Goal: Task Accomplishment & Management: Use online tool/utility

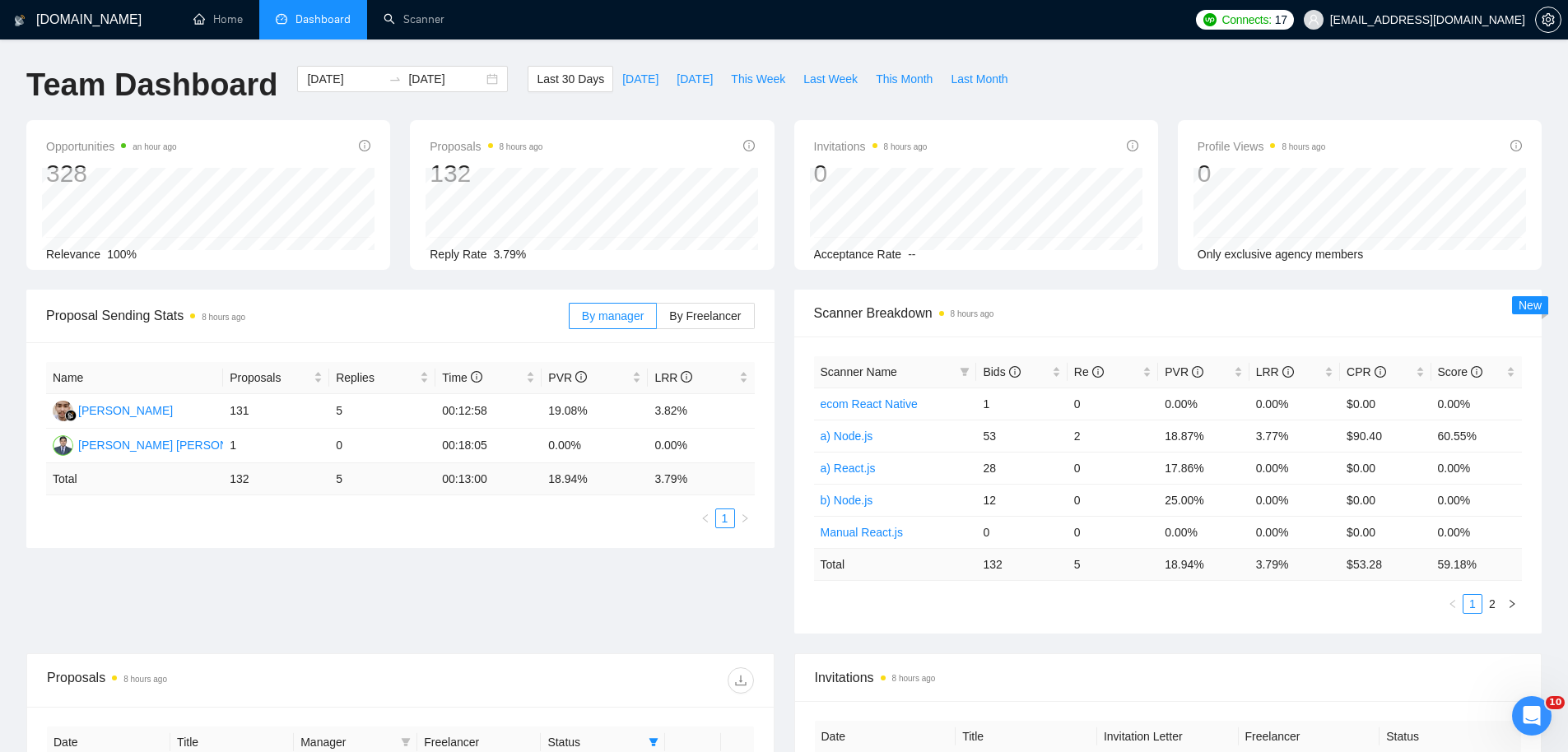
drag, startPoint x: 341, startPoint y: 24, endPoint x: 356, endPoint y: 24, distance: 15.0
click at [342, 24] on span "Dashboard" at bounding box center [323, 20] width 55 height 14
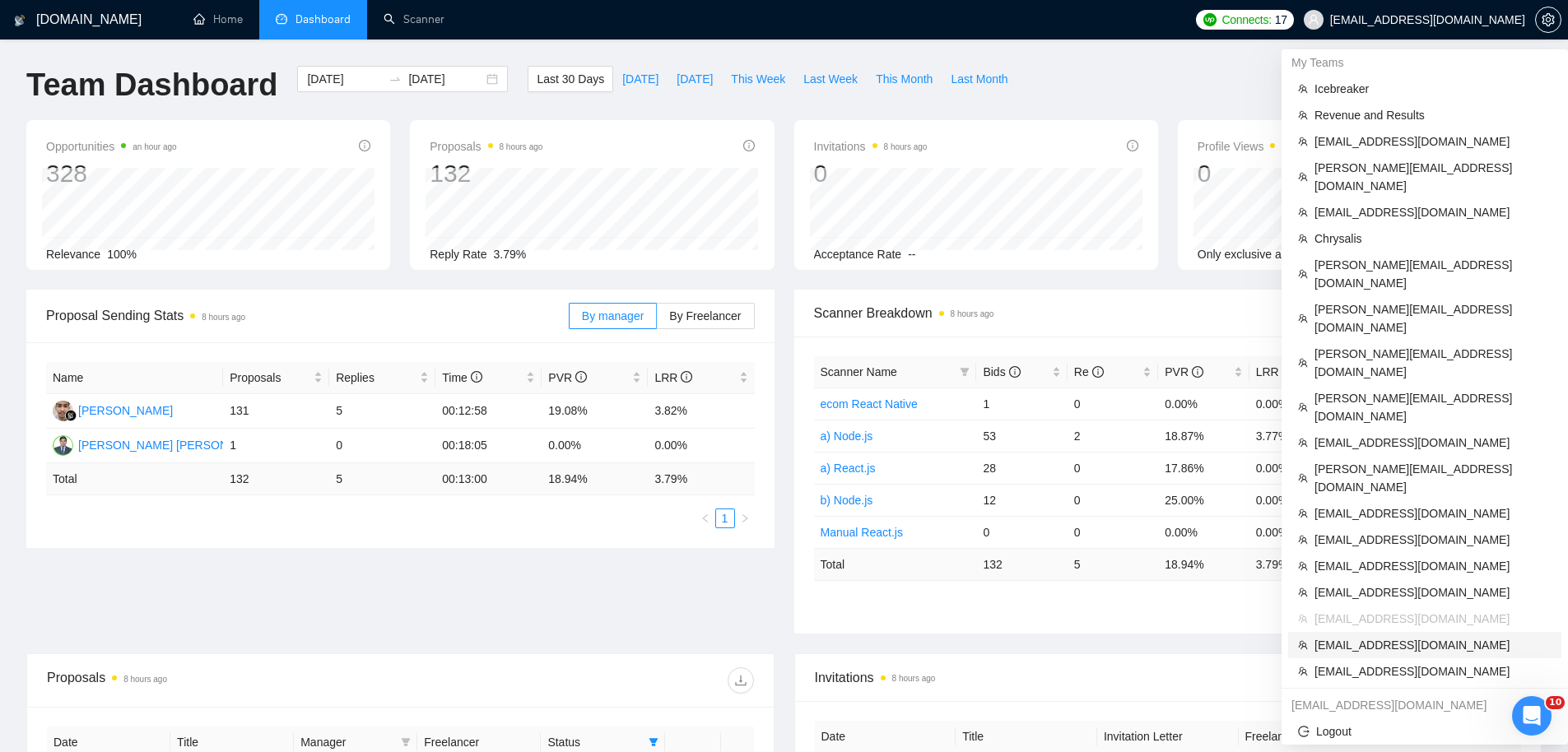
drag, startPoint x: 1340, startPoint y: 533, endPoint x: 884, endPoint y: 308, distance: 508.5
click at [1340, 636] on span "fpintaric99@gmail.com" at bounding box center [1432, 644] width 237 height 18
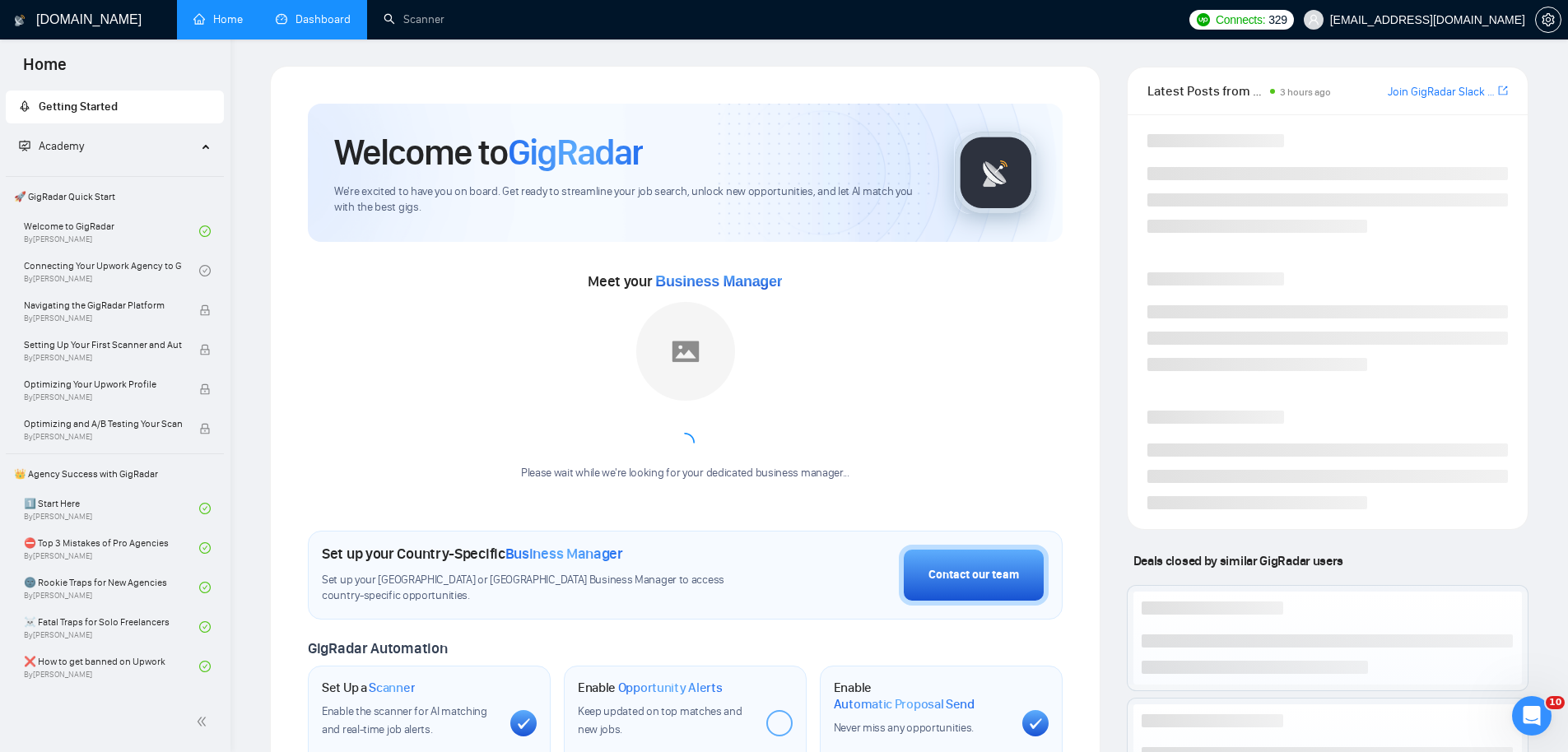
click at [319, 15] on link "Dashboard" at bounding box center [313, 20] width 75 height 14
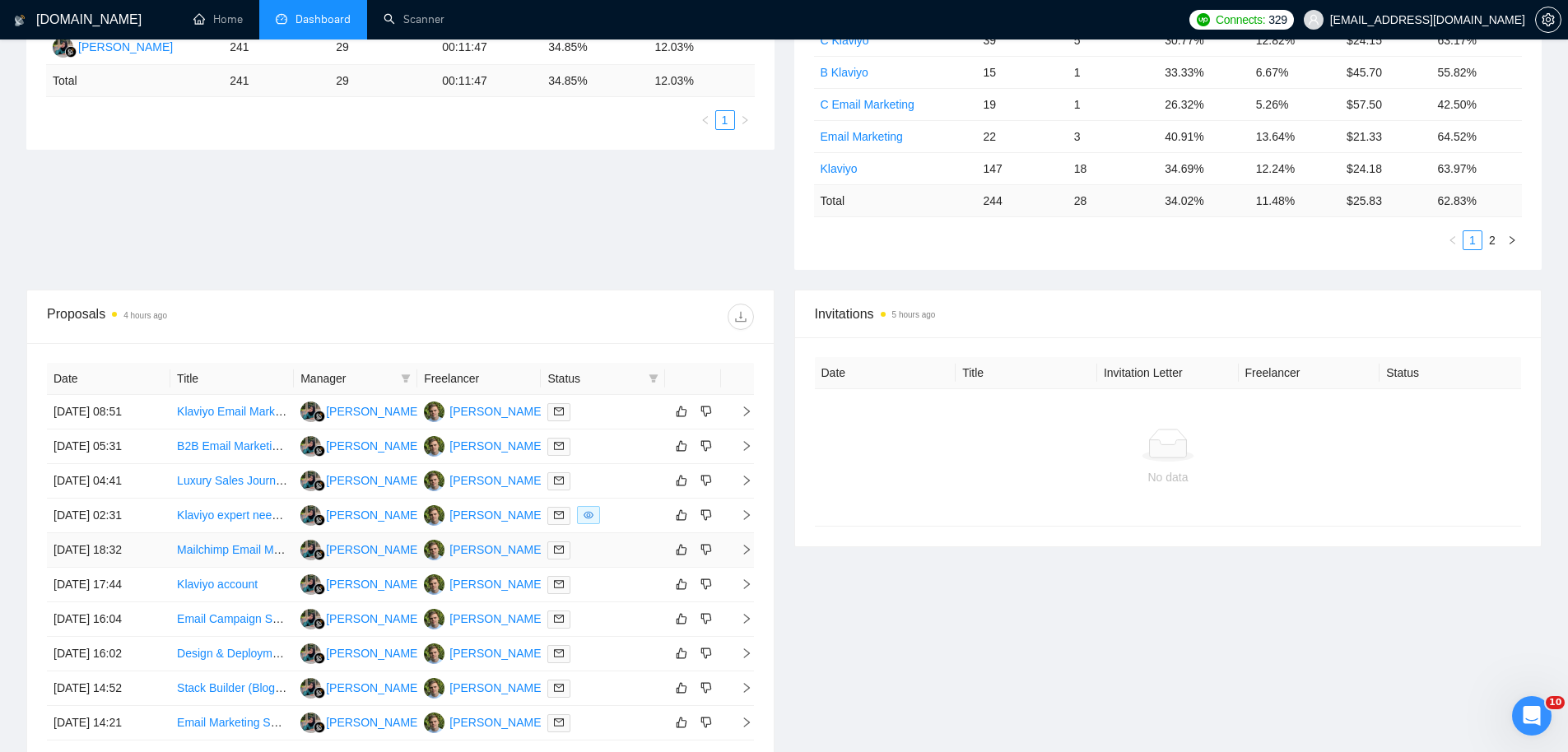
scroll to position [528, 0]
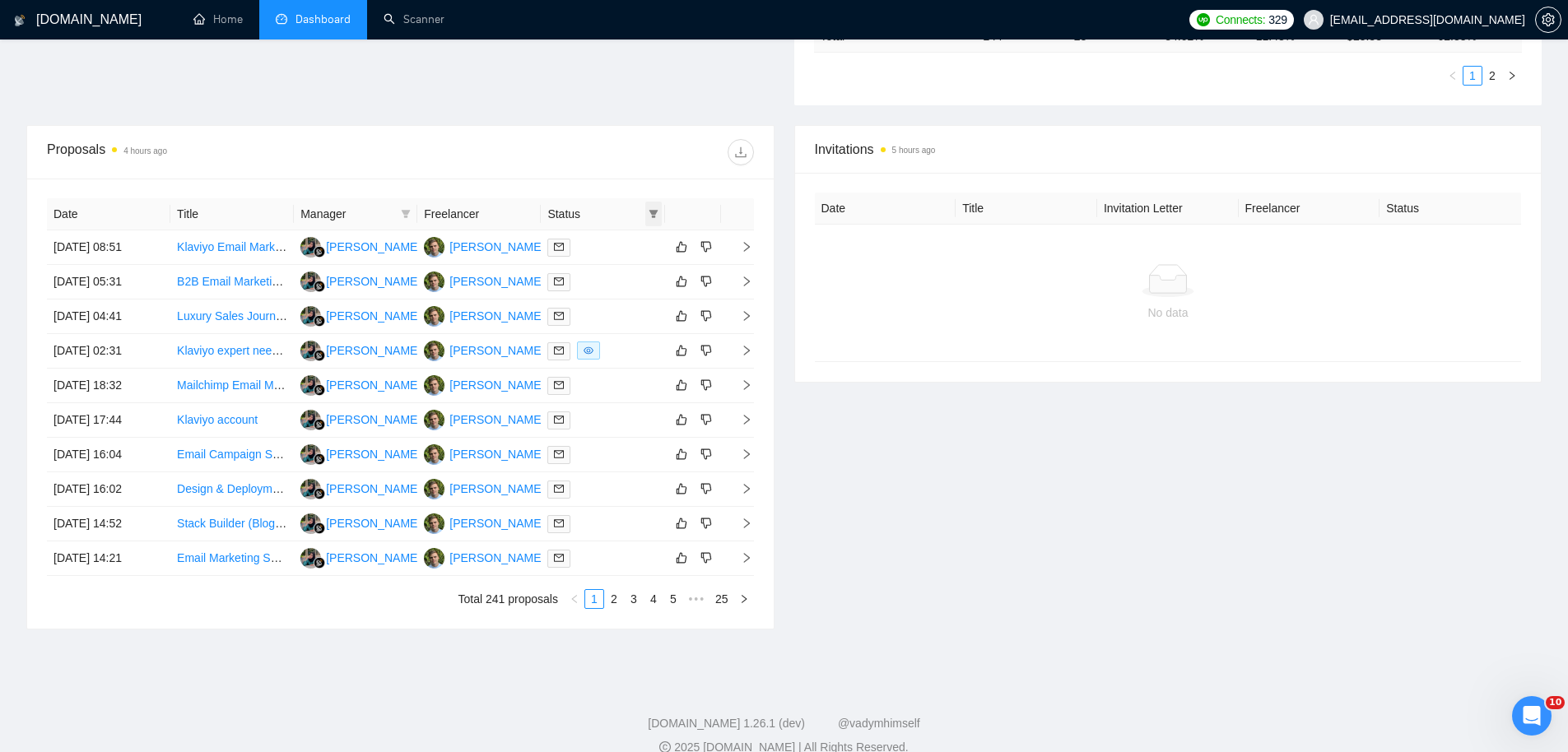
click at [650, 211] on icon "filter" at bounding box center [653, 214] width 9 height 8
drag, startPoint x: 603, startPoint y: 236, endPoint x: 609, endPoint y: 255, distance: 19.9
click at [603, 236] on span "Chat" at bounding box center [611, 244] width 79 height 18
checkbox input "true"
click at [638, 308] on span "OK" at bounding box center [639, 304] width 16 height 18
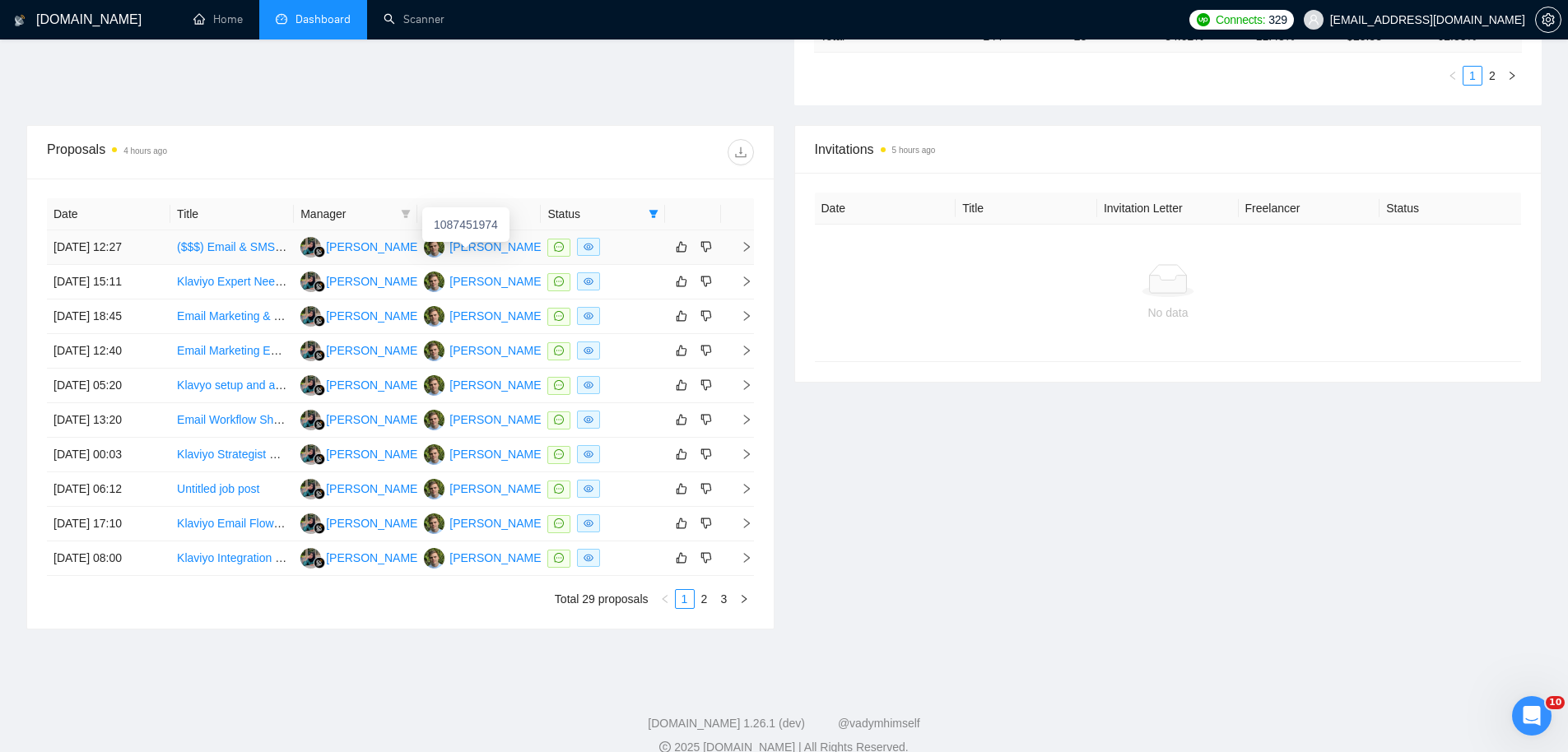
click at [491, 241] on div "1087451974" at bounding box center [465, 224] width 87 height 35
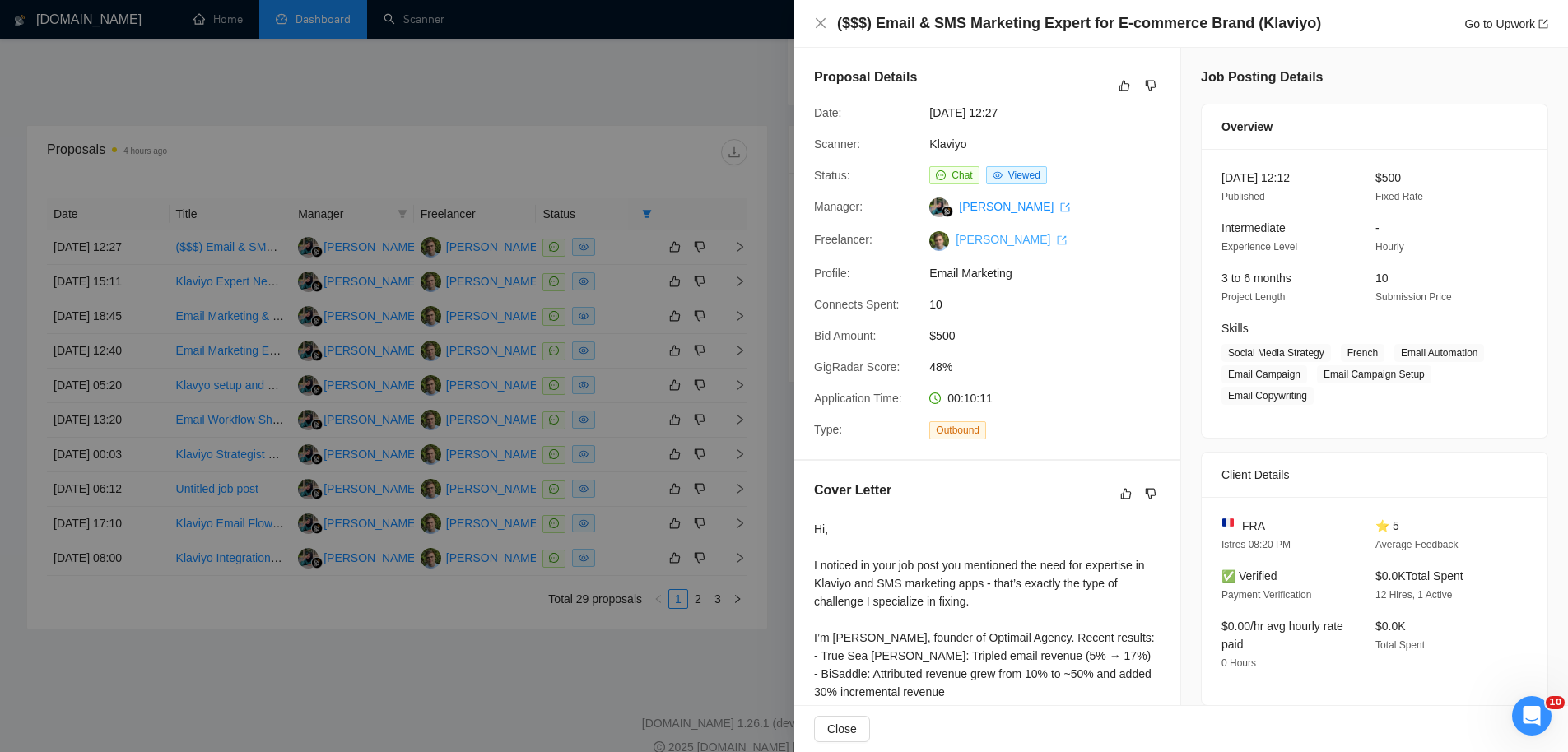
click at [986, 236] on link "Filip Pintaric" at bounding box center [1011, 239] width 111 height 14
click at [515, 168] on div at bounding box center [784, 376] width 1568 height 752
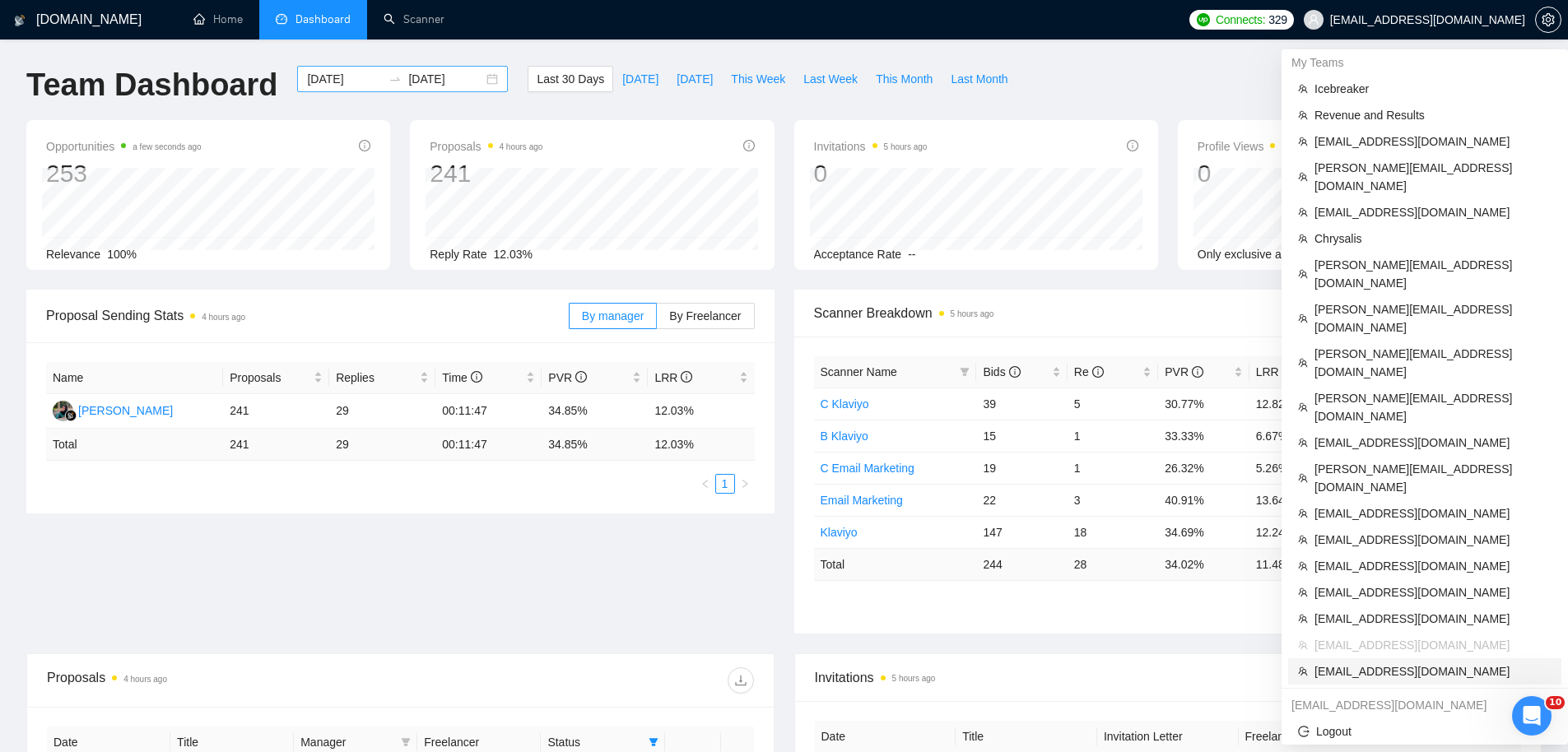
click at [1351, 662] on span "micah@insendo.co" at bounding box center [1432, 671] width 237 height 18
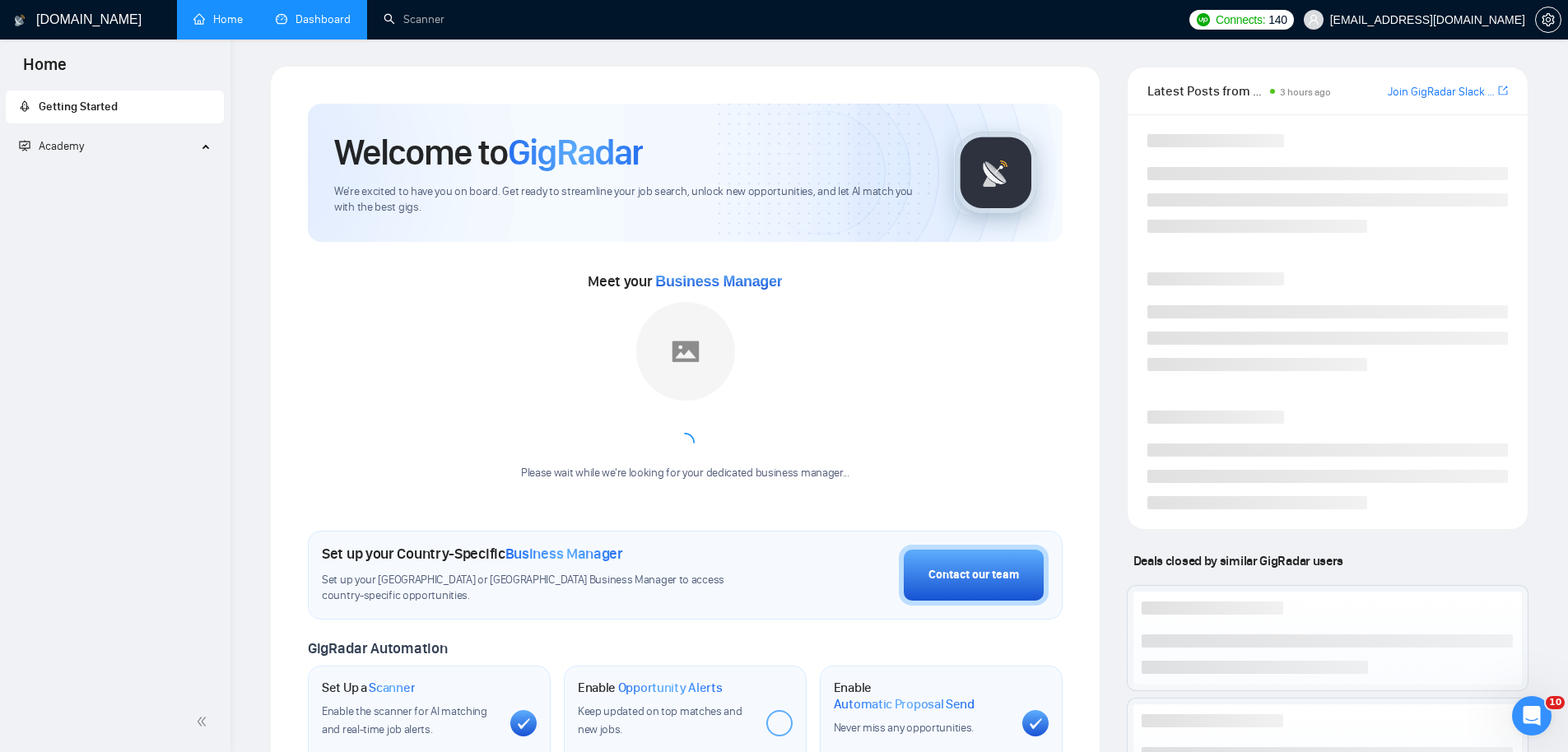
click at [323, 13] on link "Dashboard" at bounding box center [313, 20] width 75 height 14
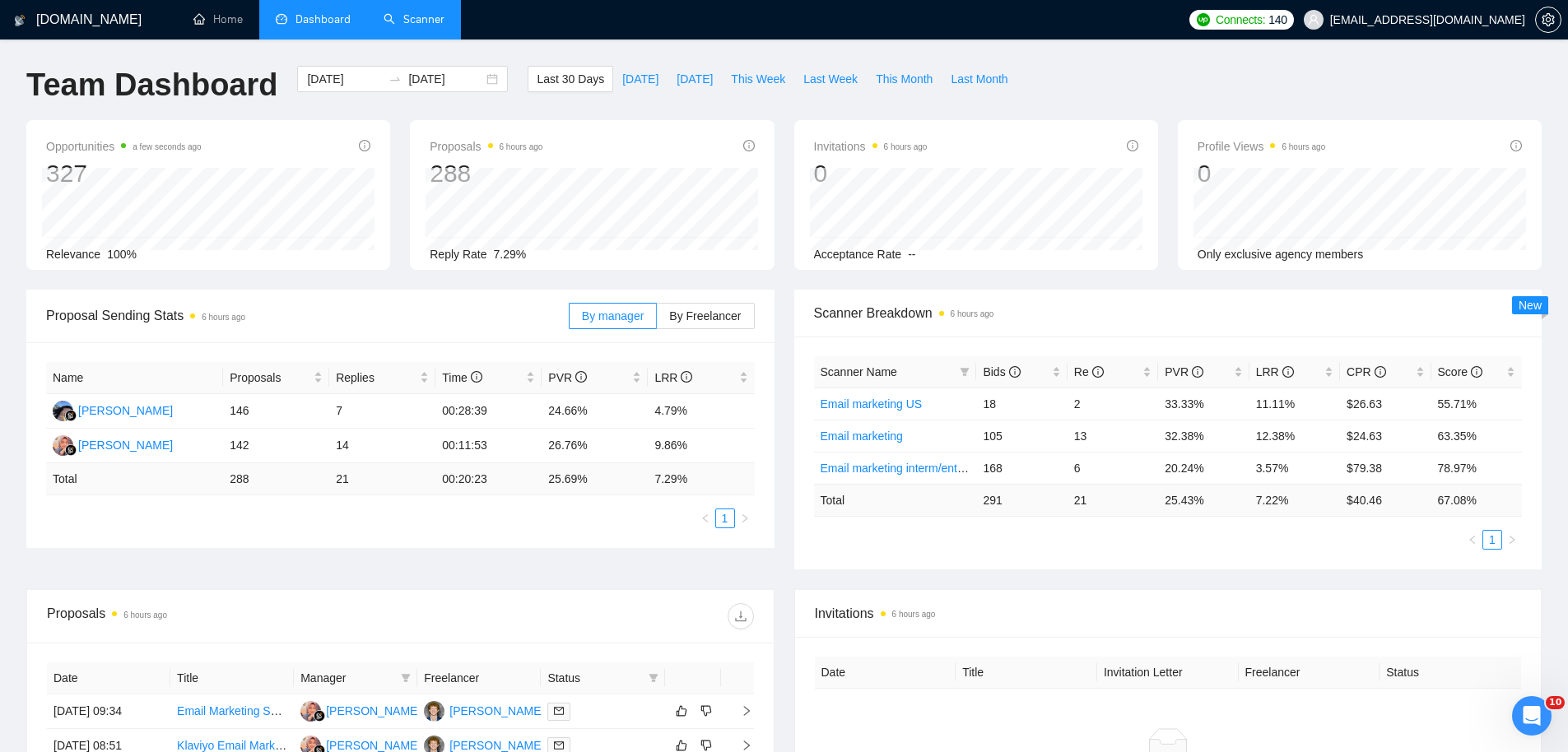
click at [404, 13] on link "Scanner" at bounding box center [414, 20] width 61 height 14
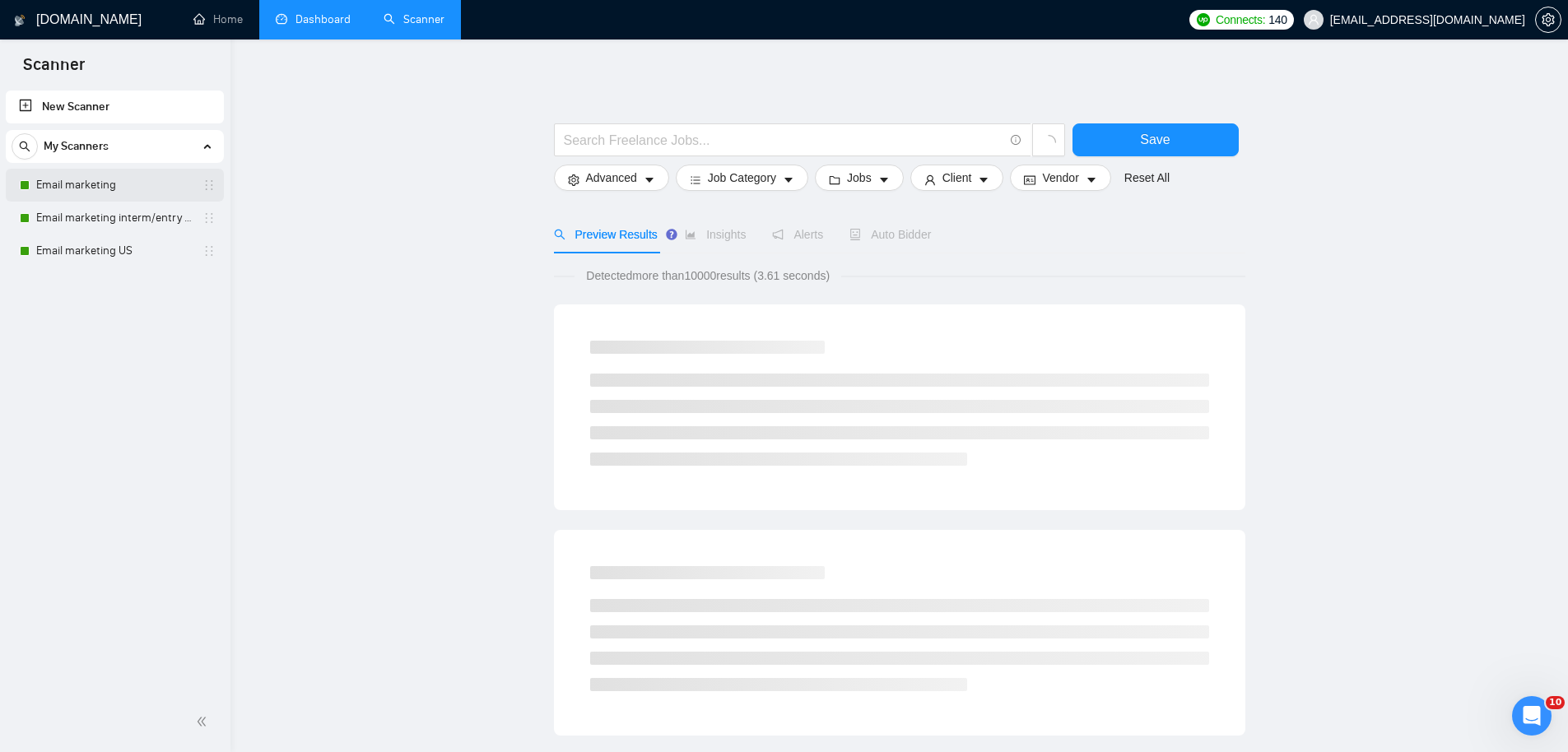
click at [70, 188] on link "Email marketing" at bounding box center [115, 185] width 156 height 33
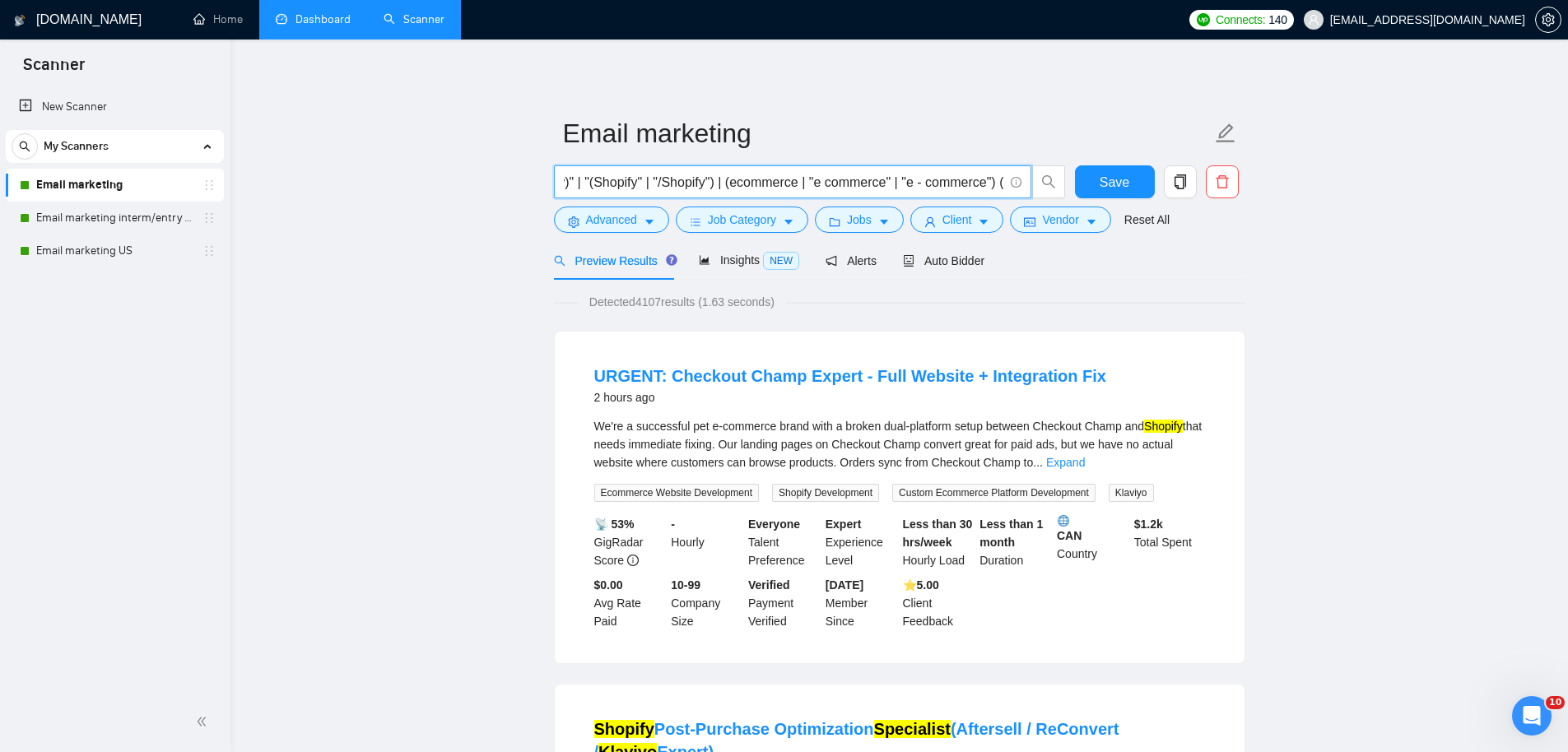
scroll to position [0, 203]
drag, startPoint x: 917, startPoint y: 181, endPoint x: 966, endPoint y: 178, distance: 49.1
click at [966, 178] on input "(Klaviyo | (Shopify*) | "(Shopify)" | "(Shopify" | "/Shopify") | (ecommerce | "…" at bounding box center [784, 182] width 440 height 20
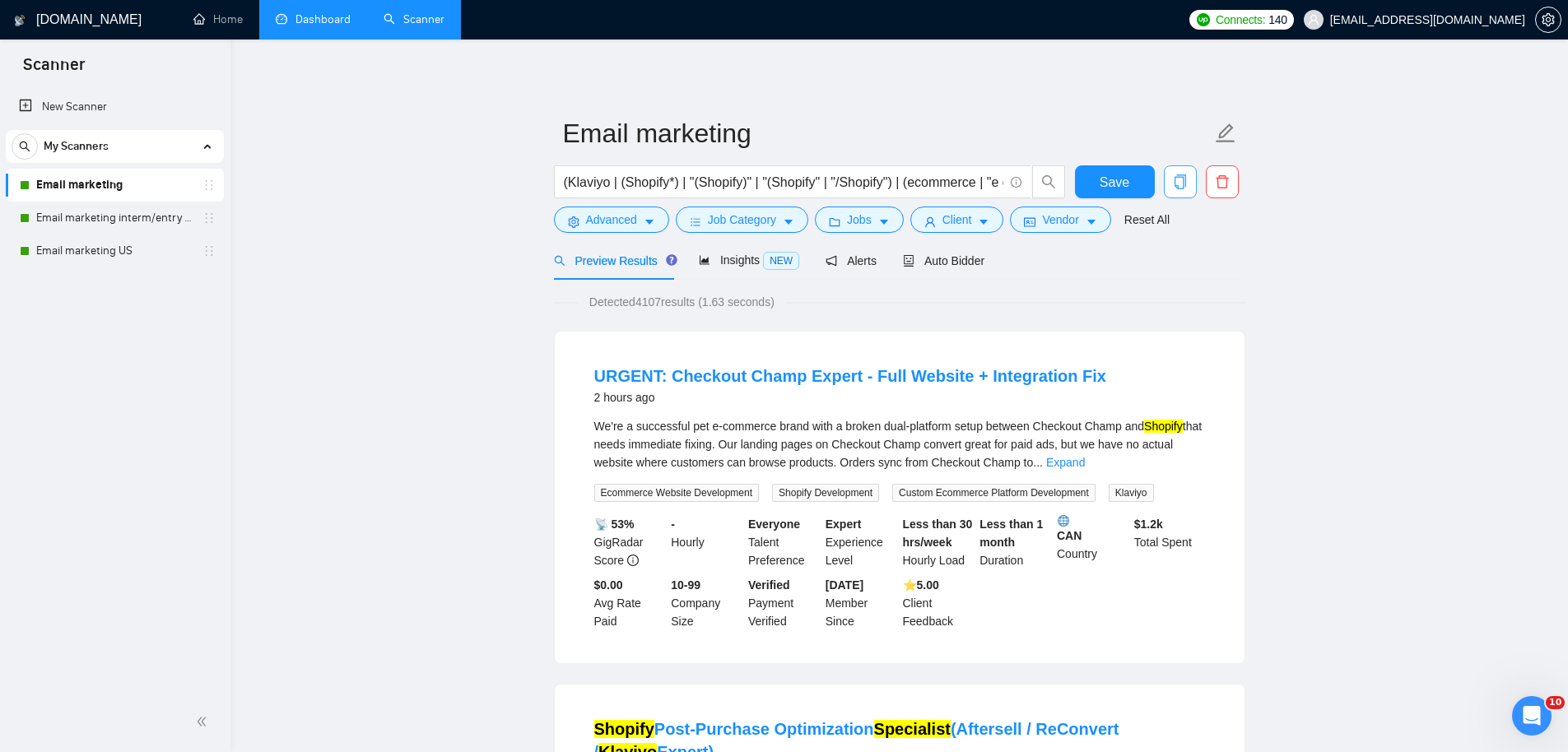
click at [1168, 181] on span "copy" at bounding box center [1180, 182] width 31 height 14
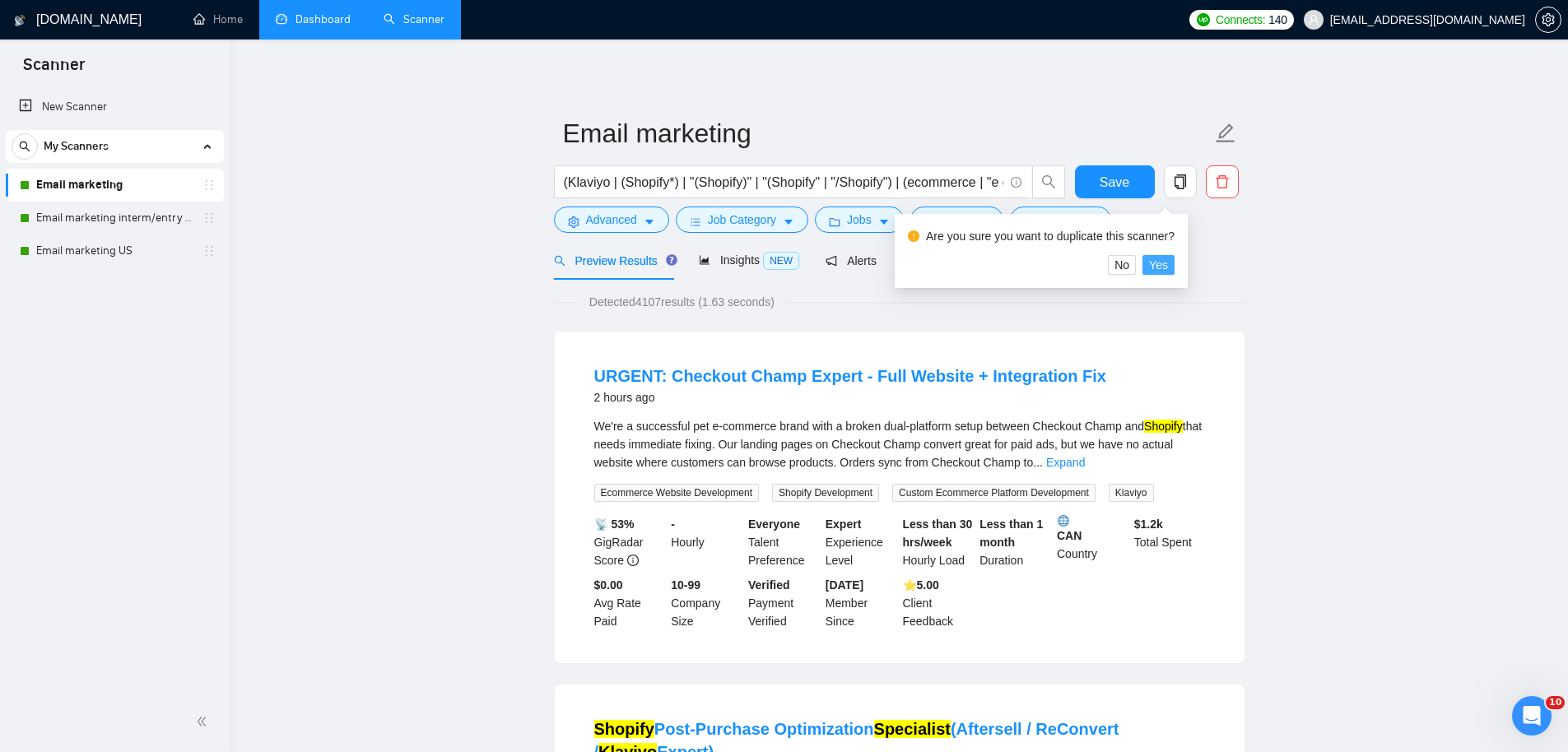
click at [1168, 264] on span "Yes" at bounding box center [1158, 264] width 19 height 18
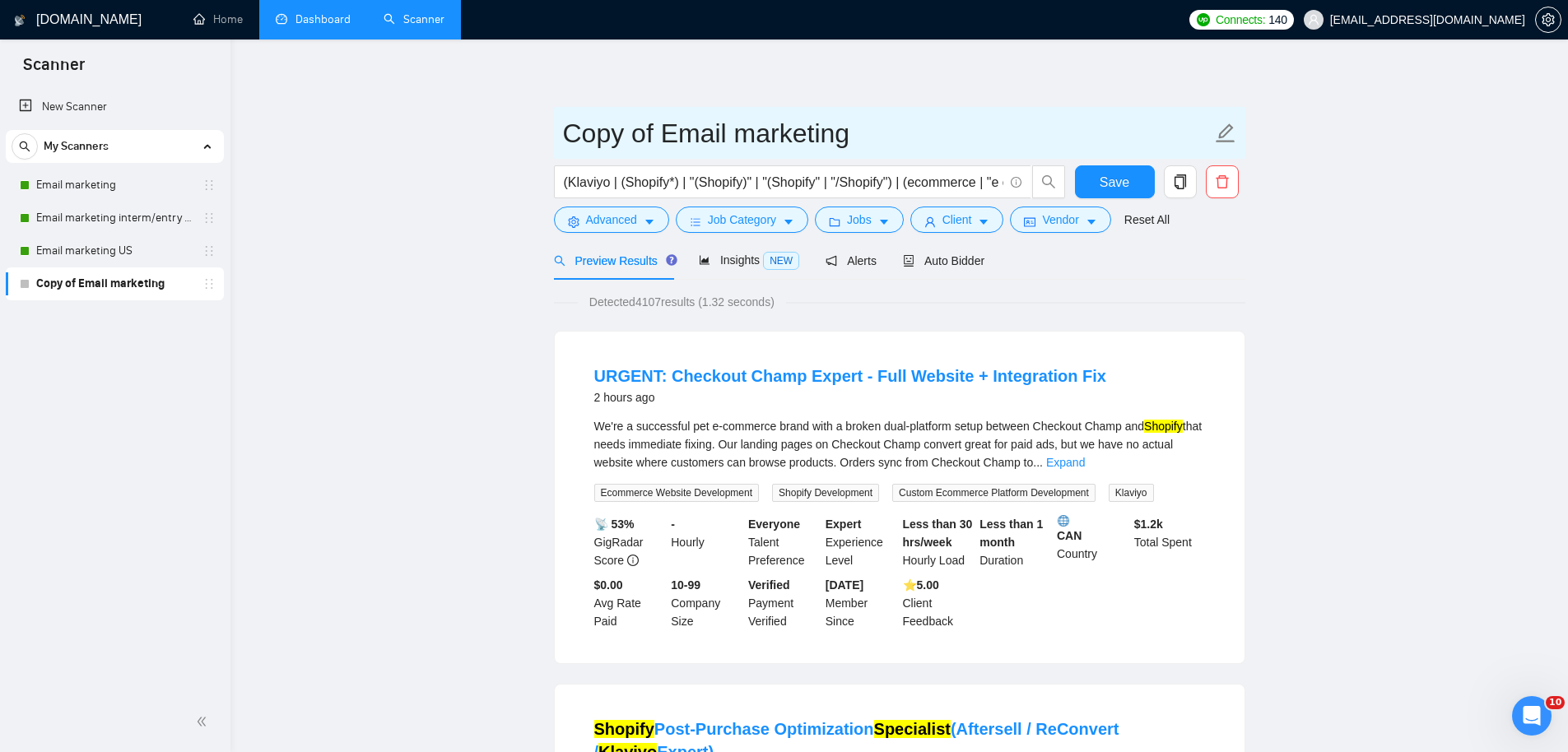
drag, startPoint x: 651, startPoint y: 136, endPoint x: 431, endPoint y: 136, distance: 220.0
type input "V2 Email marketing"
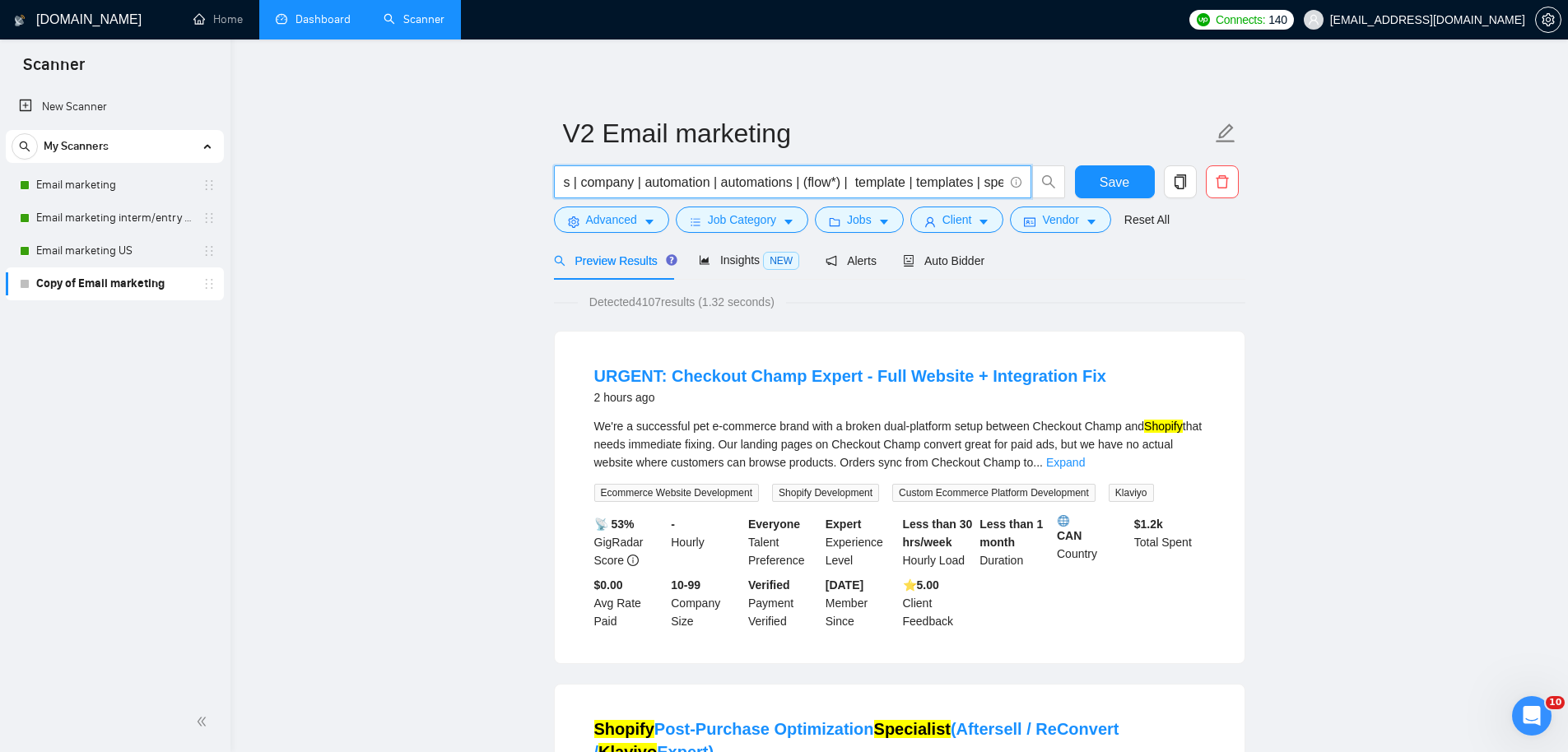
scroll to position [0, 1099]
drag, startPoint x: 920, startPoint y: 175, endPoint x: 1035, endPoint y: 182, distance: 115.2
click at [1035, 182] on span "(Klaviyo | (Shopify*) | "(Shopify)" | "(Shopify" | "/Shopify") | (ecommerce | "…" at bounding box center [809, 182] width 512 height 33
click at [608, 230] on button "Advanced" at bounding box center [611, 219] width 115 height 26
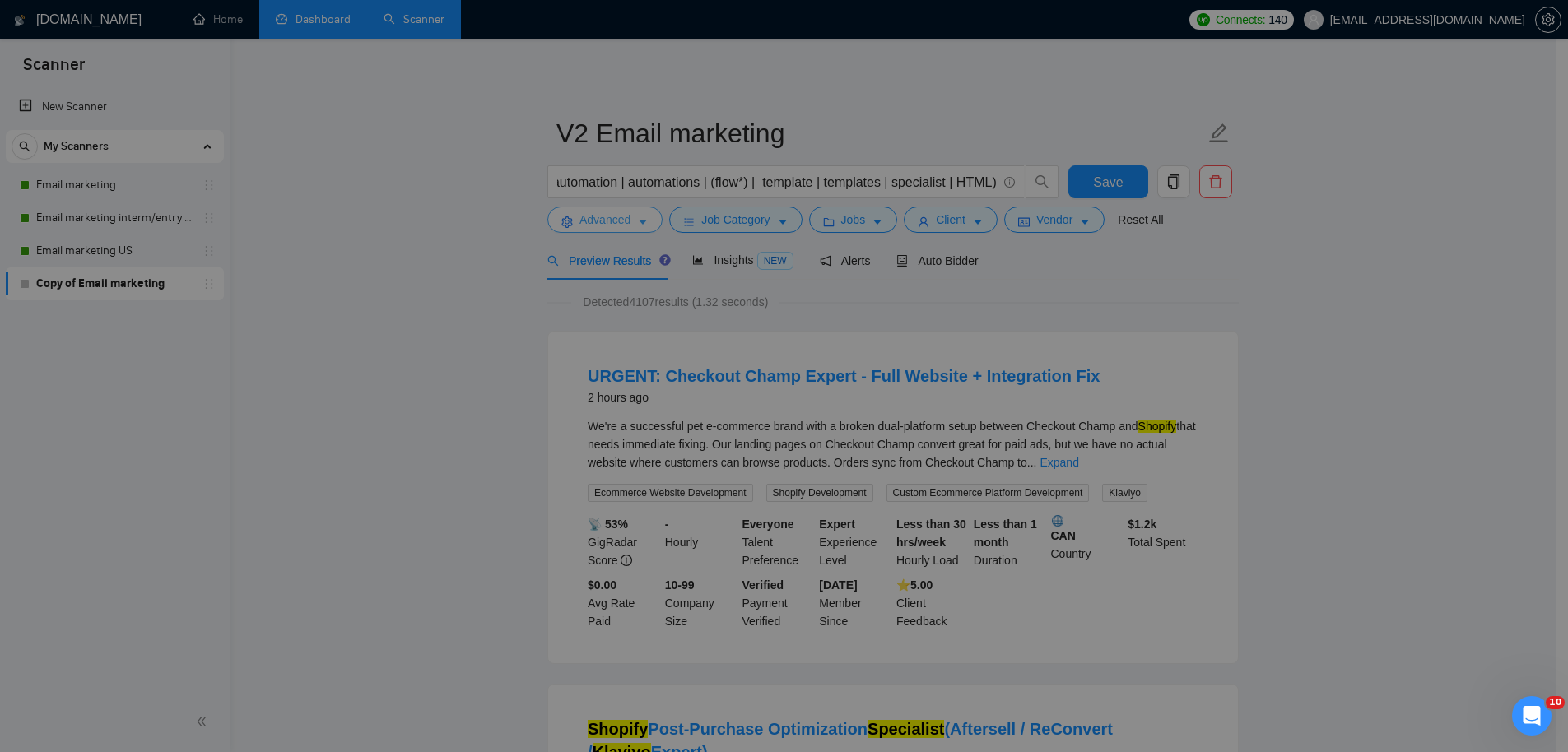
scroll to position [0, 0]
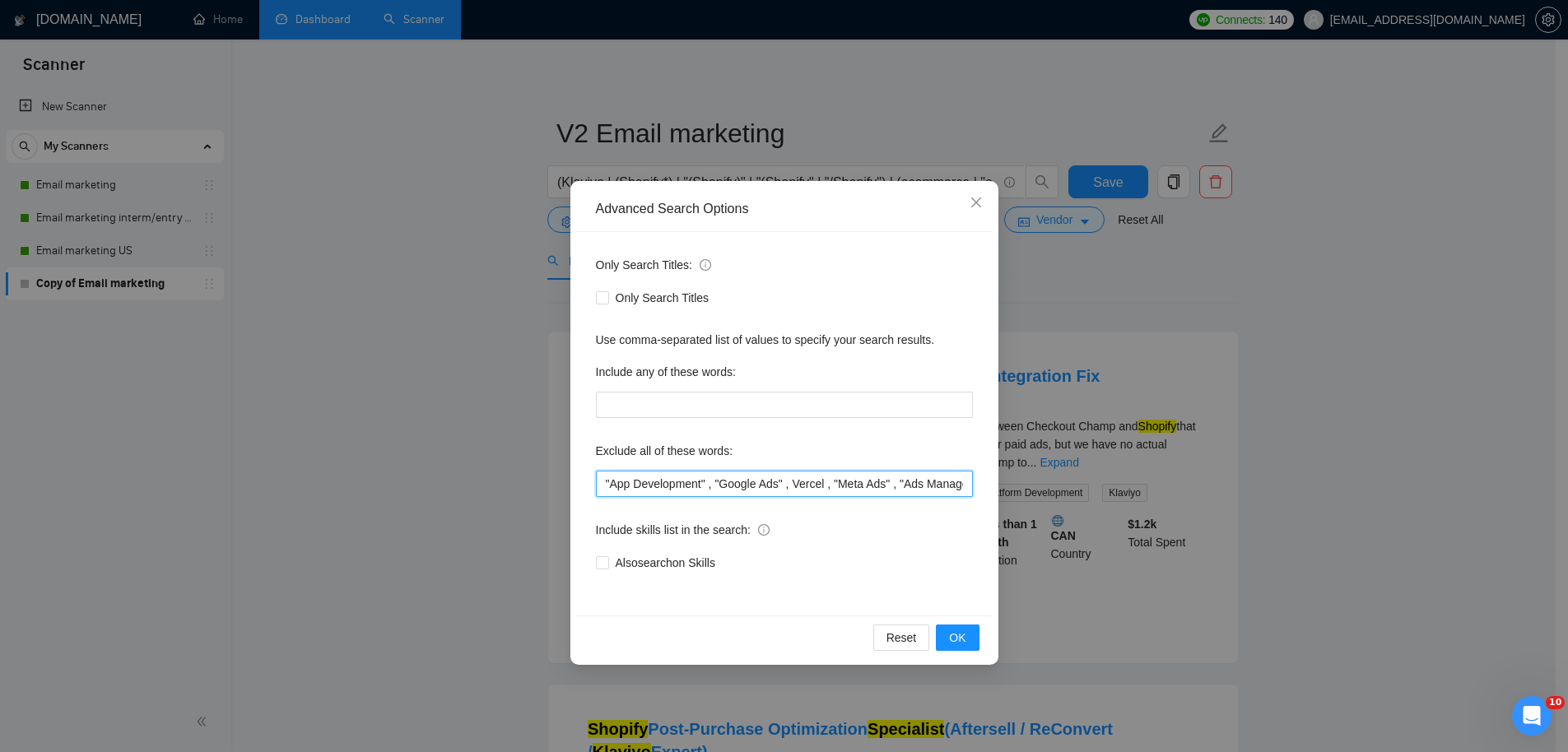
click at [724, 478] on input ""App Development" , "Google Ads" , Vercel , "Meta Ads" , "Ads Manager" , "Digit…" at bounding box center [784, 484] width 377 height 26
drag, startPoint x: 752, startPoint y: 481, endPoint x: 982, endPoint y: 476, distance: 230.1
click at [982, 476] on div "Only Search Titles: Only Search Titles Use comma-separated list of values to sp…" at bounding box center [784, 424] width 417 height 384
click at [1053, 288] on div "Advanced Search Options Only Search Titles: Only Search Titles Use comma-separa…" at bounding box center [784, 376] width 1568 height 752
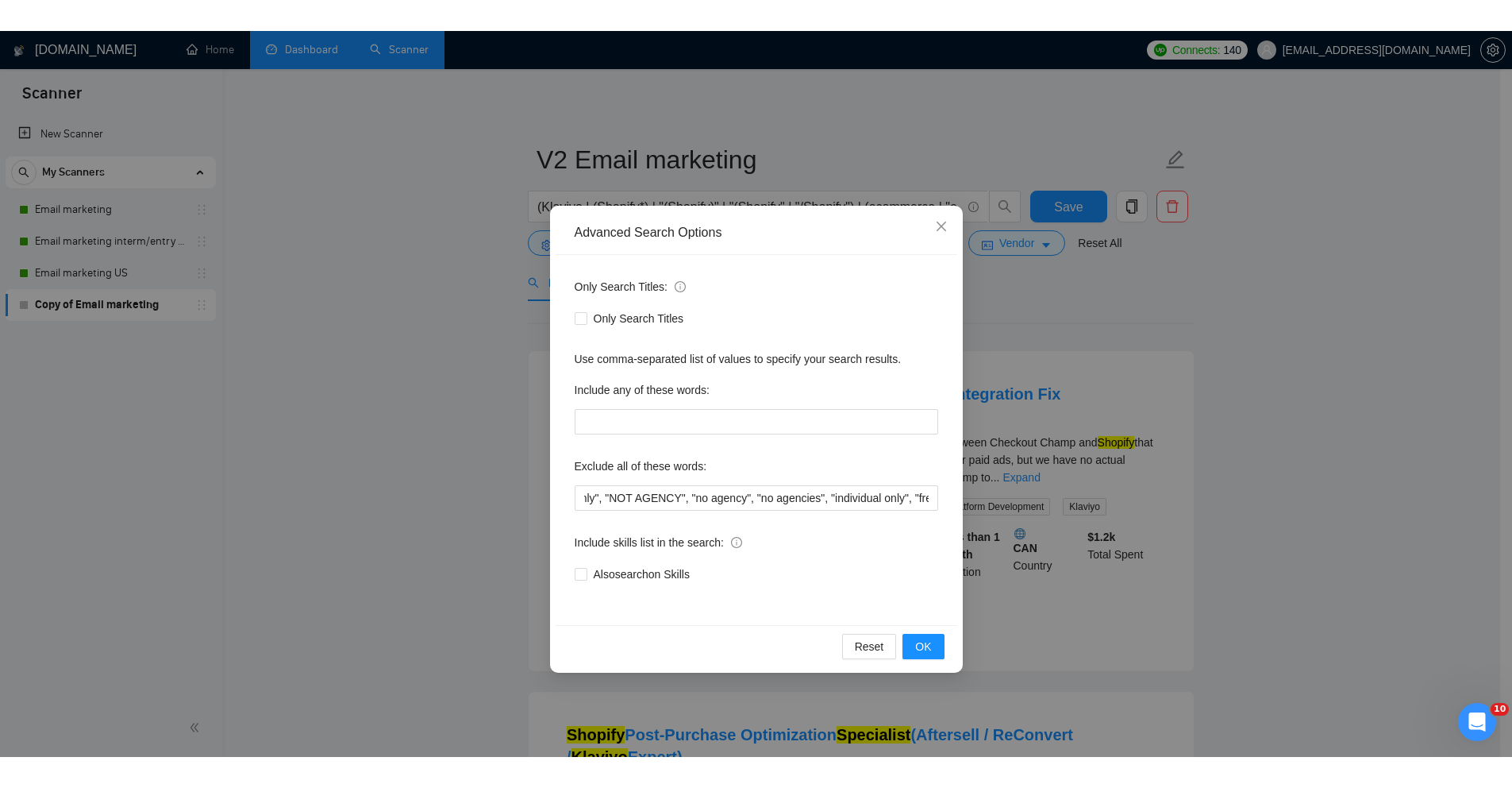
scroll to position [0, 0]
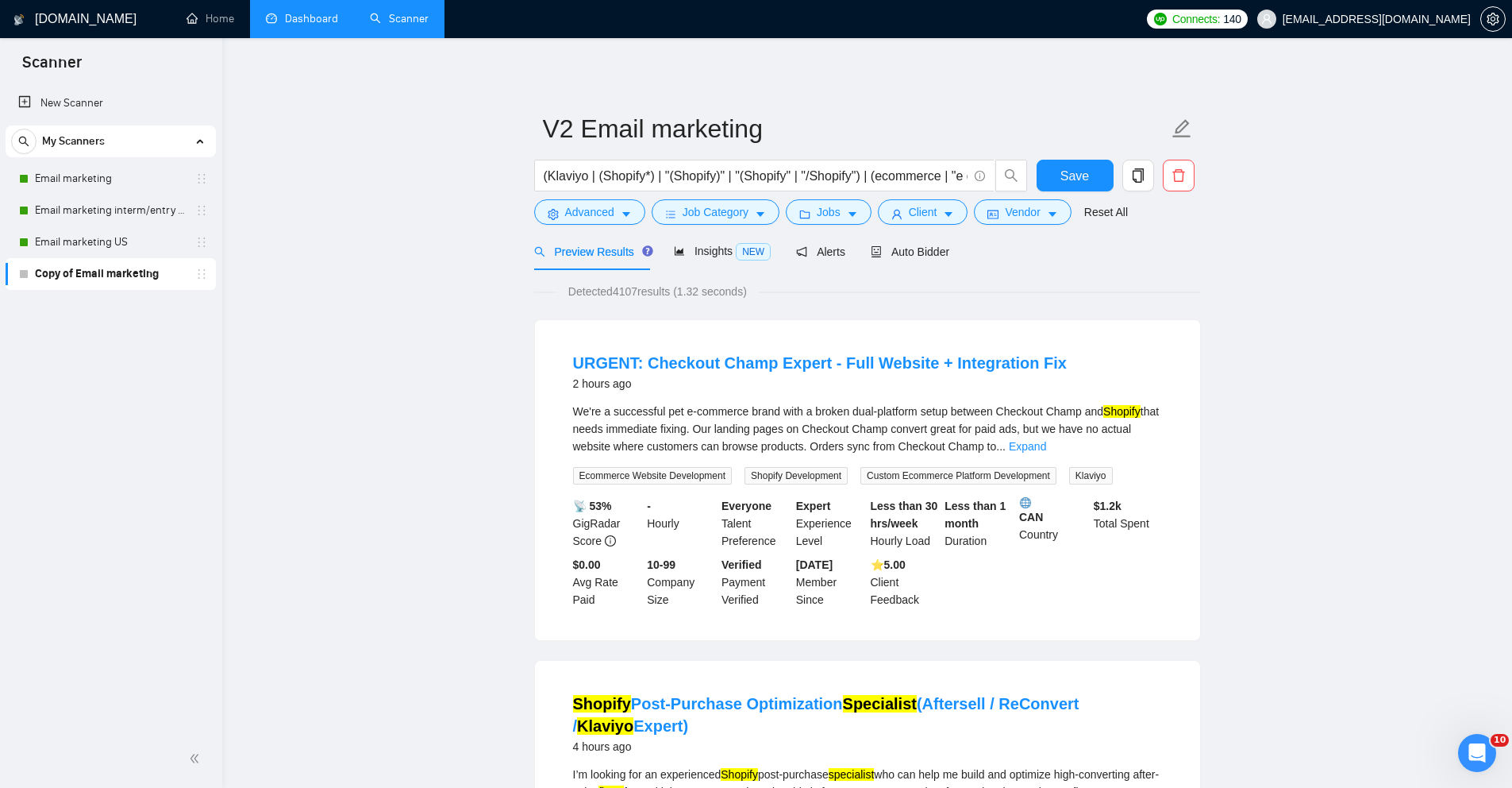
click at [287, 13] on link "Dashboard" at bounding box center [302, 19] width 72 height 13
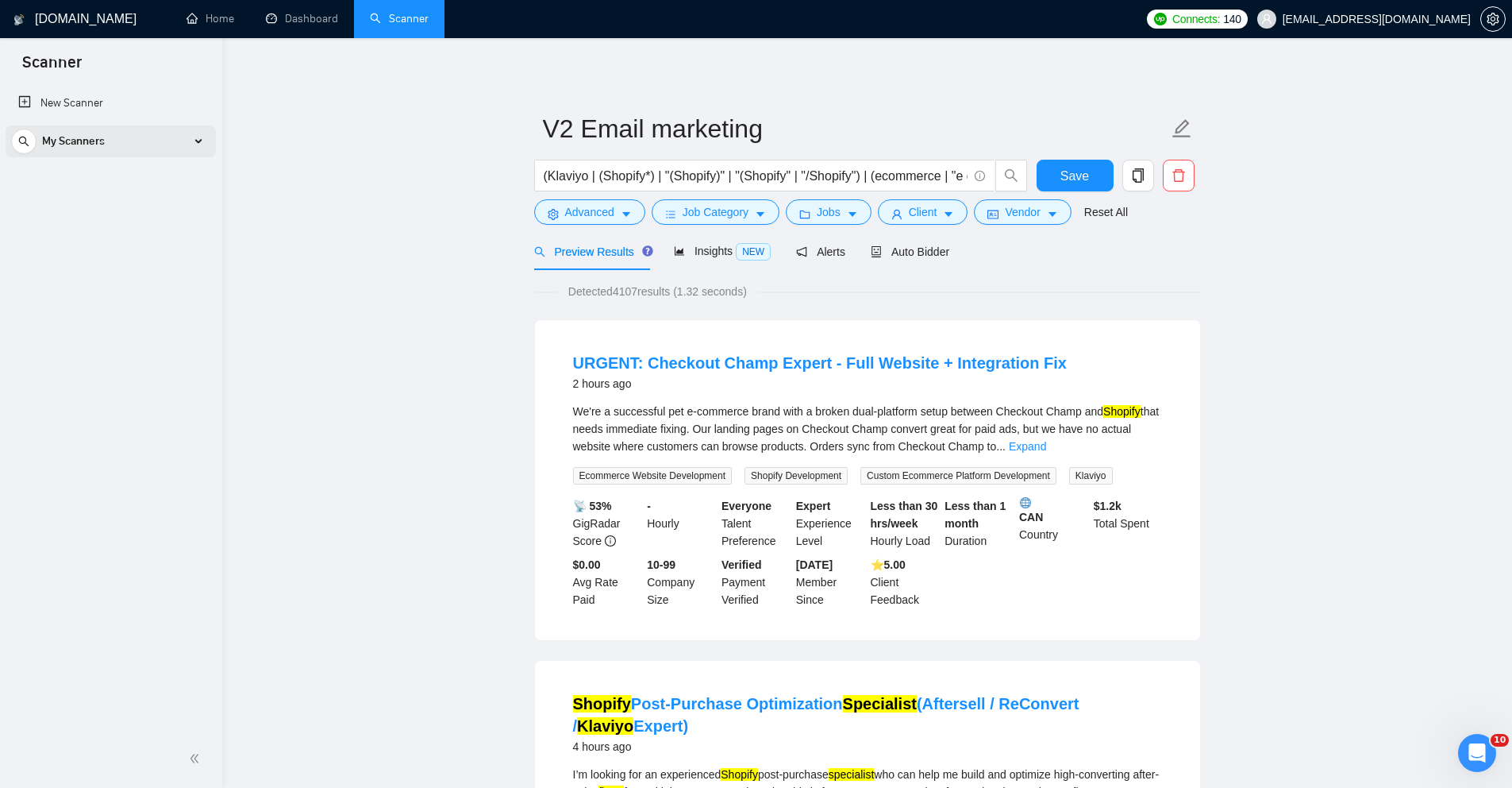
click at [212, 143] on div "My Scanners" at bounding box center [111, 141] width 210 height 32
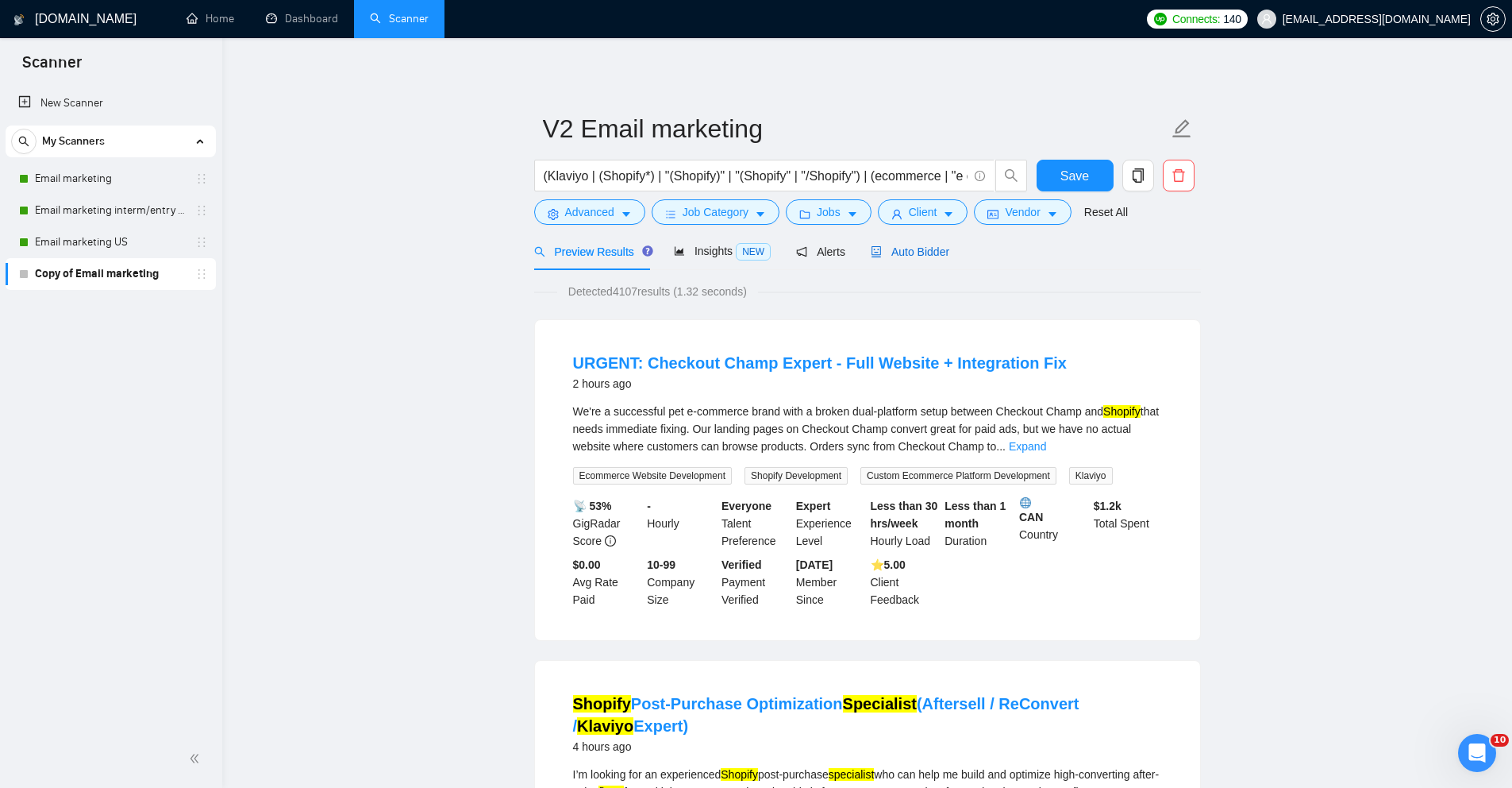
click at [928, 251] on span "Auto Bidder" at bounding box center [909, 252] width 79 height 13
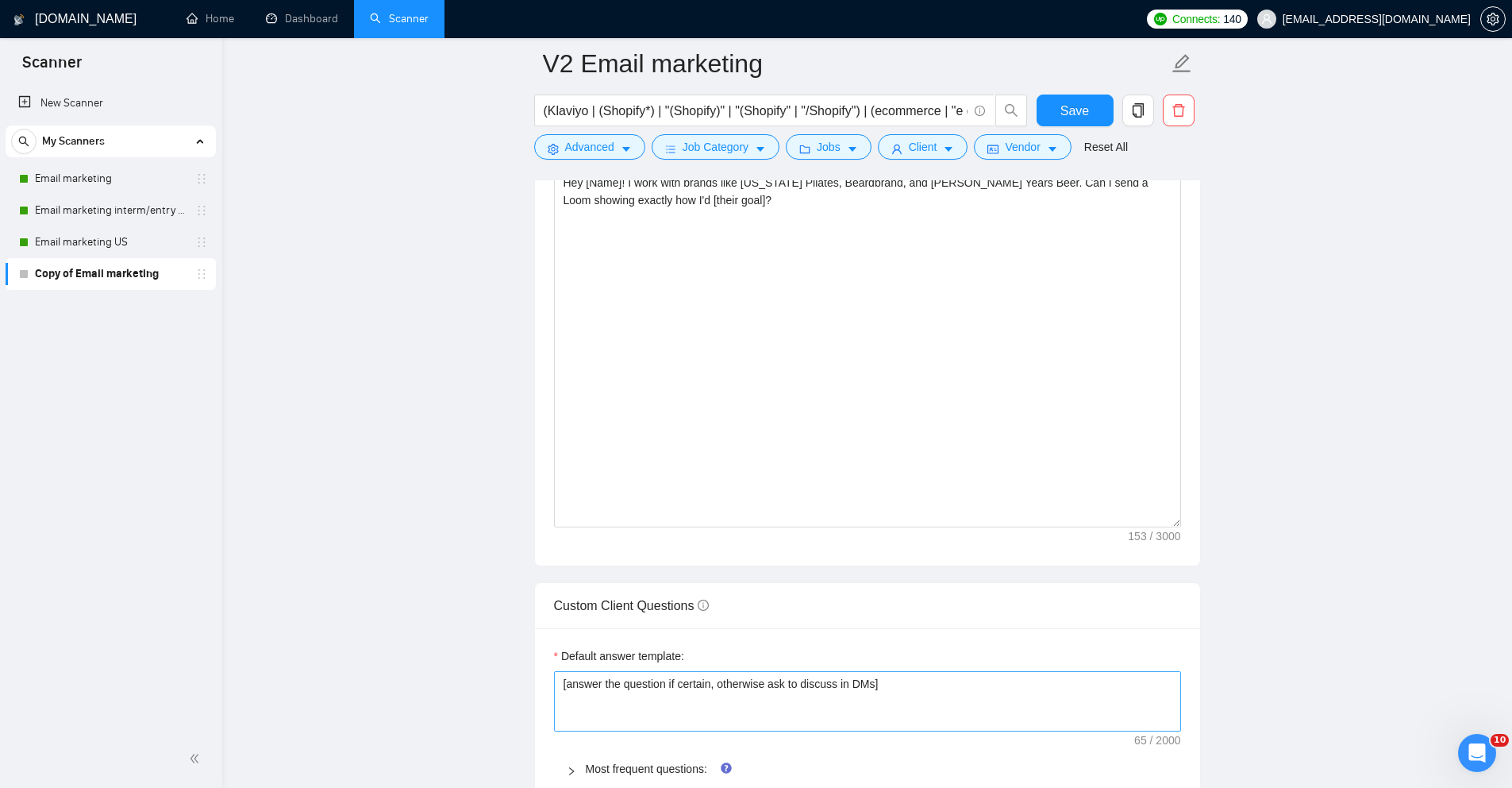
scroll to position [2133, 0]
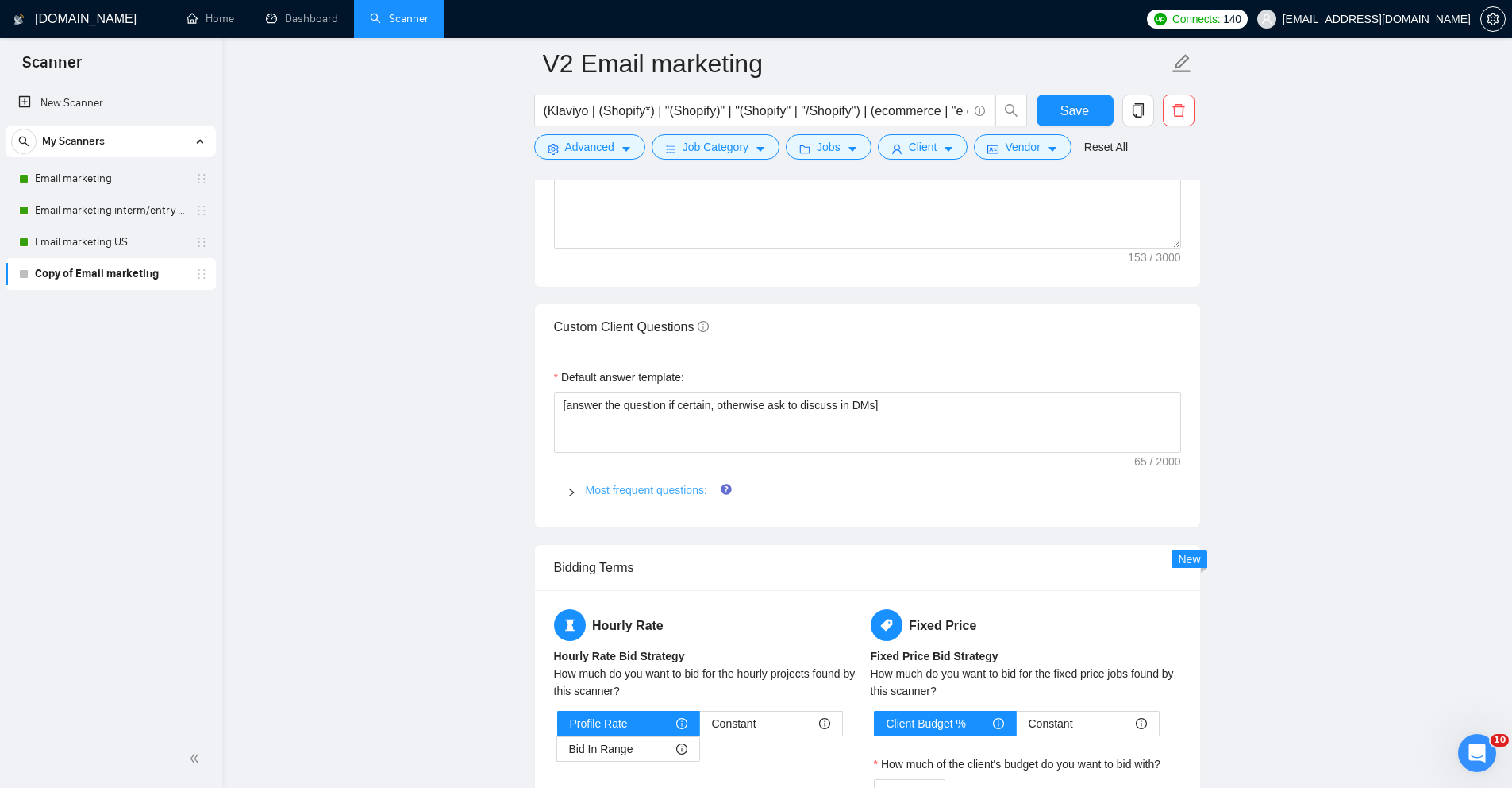
click at [650, 488] on link "Most frequent questions:" at bounding box center [646, 490] width 121 height 13
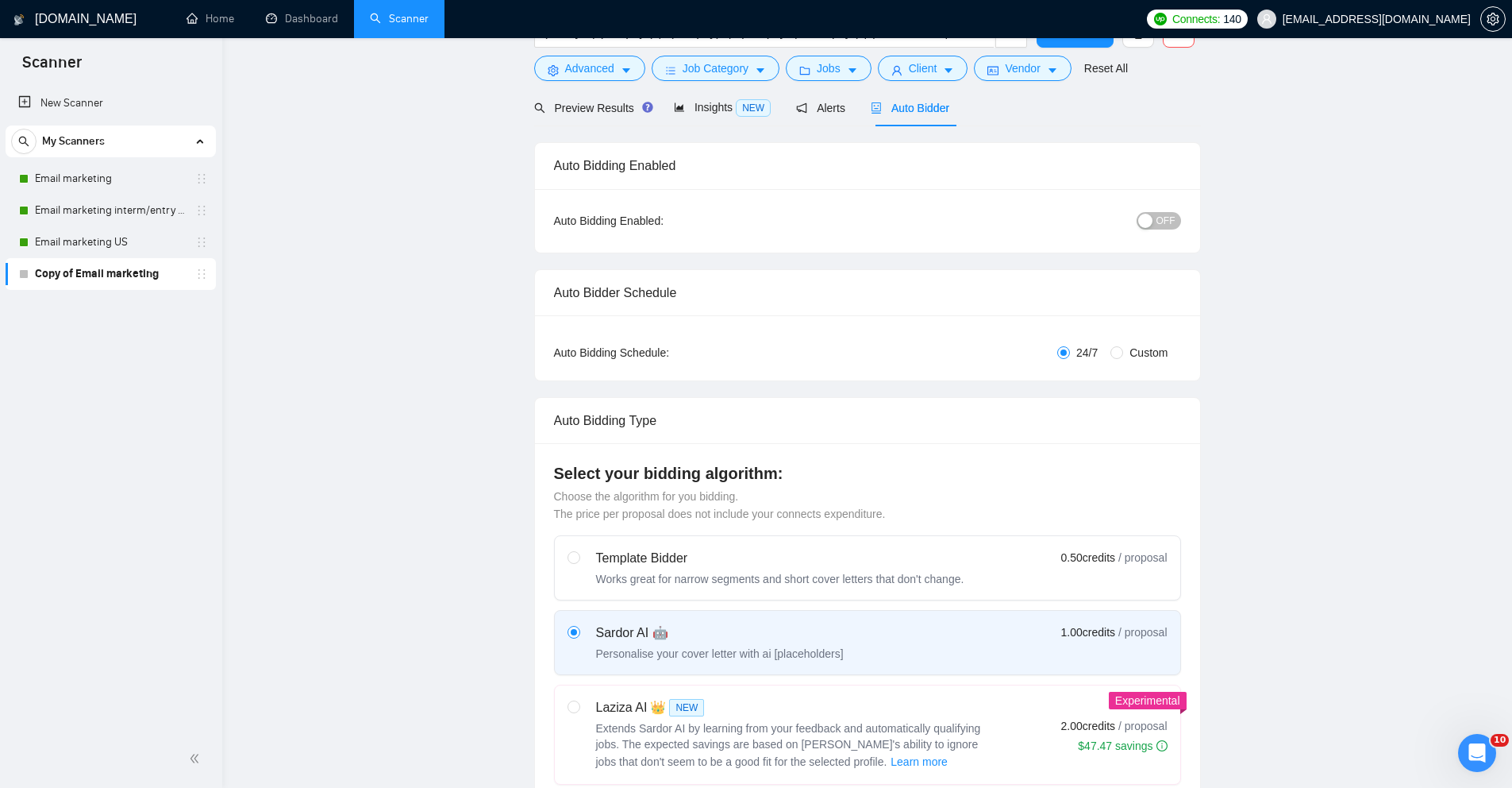
scroll to position [0, 0]
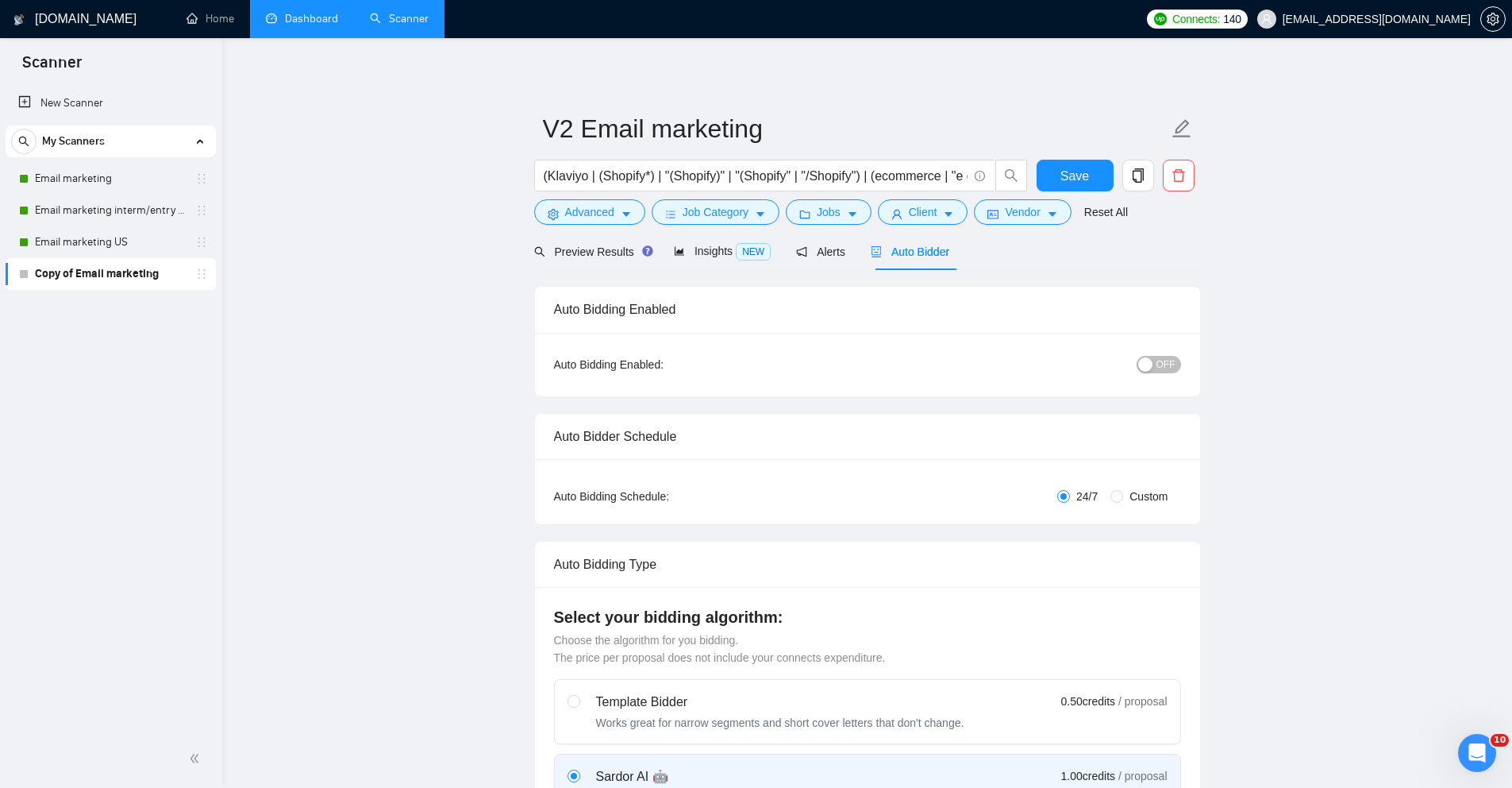
click at [309, 16] on link "Dashboard" at bounding box center [302, 19] width 72 height 13
click at [577, 251] on span "Preview Results" at bounding box center [591, 252] width 115 height 13
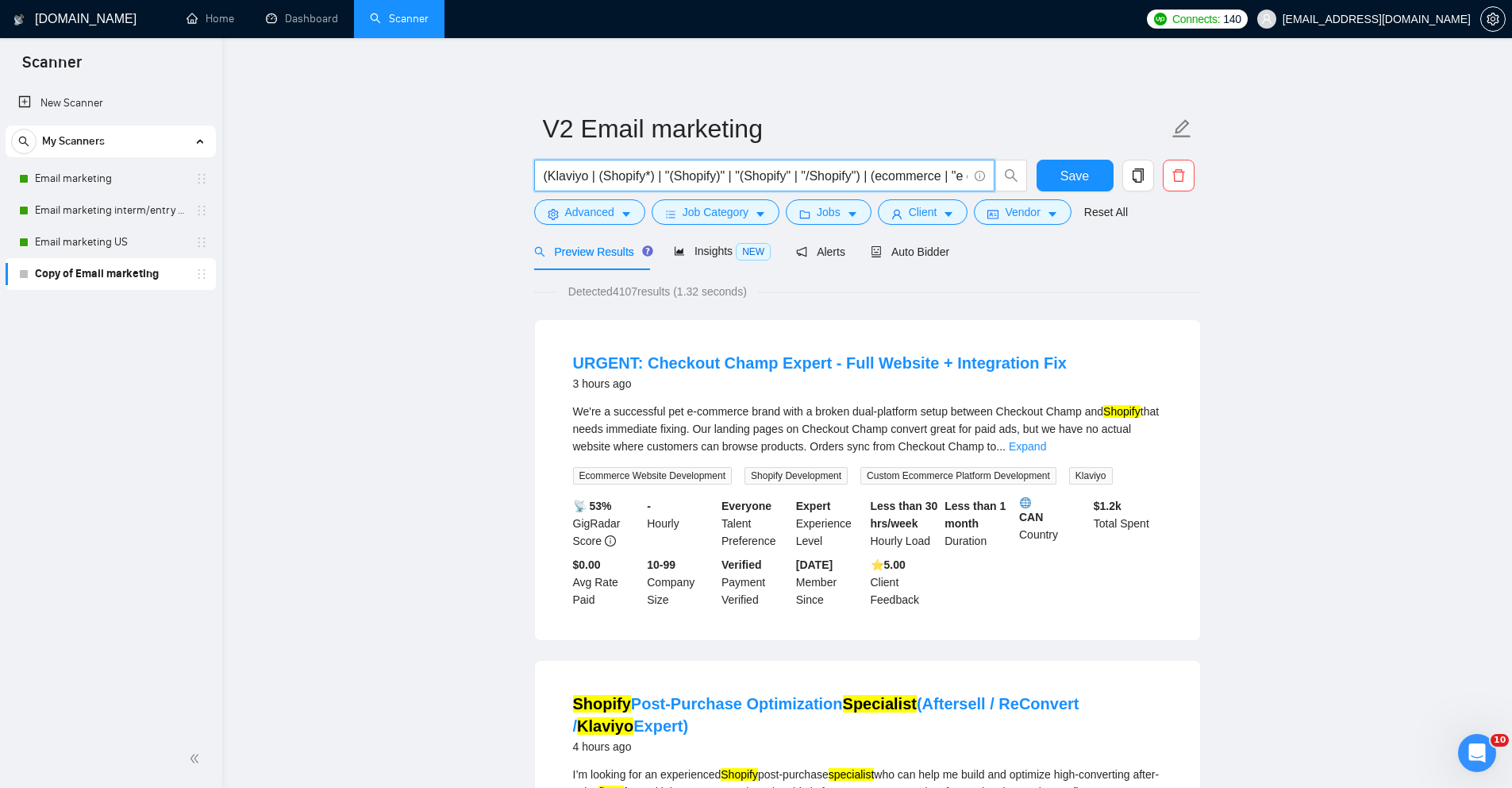
drag, startPoint x: 774, startPoint y: 174, endPoint x: 869, endPoint y: 175, distance: 95.0
click at [869, 175] on input "(Klaviyo | (Shopify*) | "(Shopify)" | "(Shopify" | "/Shopify") | (ecommerce | "…" at bounding box center [756, 176] width 424 height 20
click at [882, 179] on input "(Klaviyo | (Shopify*) | "(Shopify)" | "(Shopify" | "/Shopify") | (ecommerce | "…" at bounding box center [756, 176] width 424 height 20
click at [617, 214] on button "Advanced" at bounding box center [589, 211] width 111 height 25
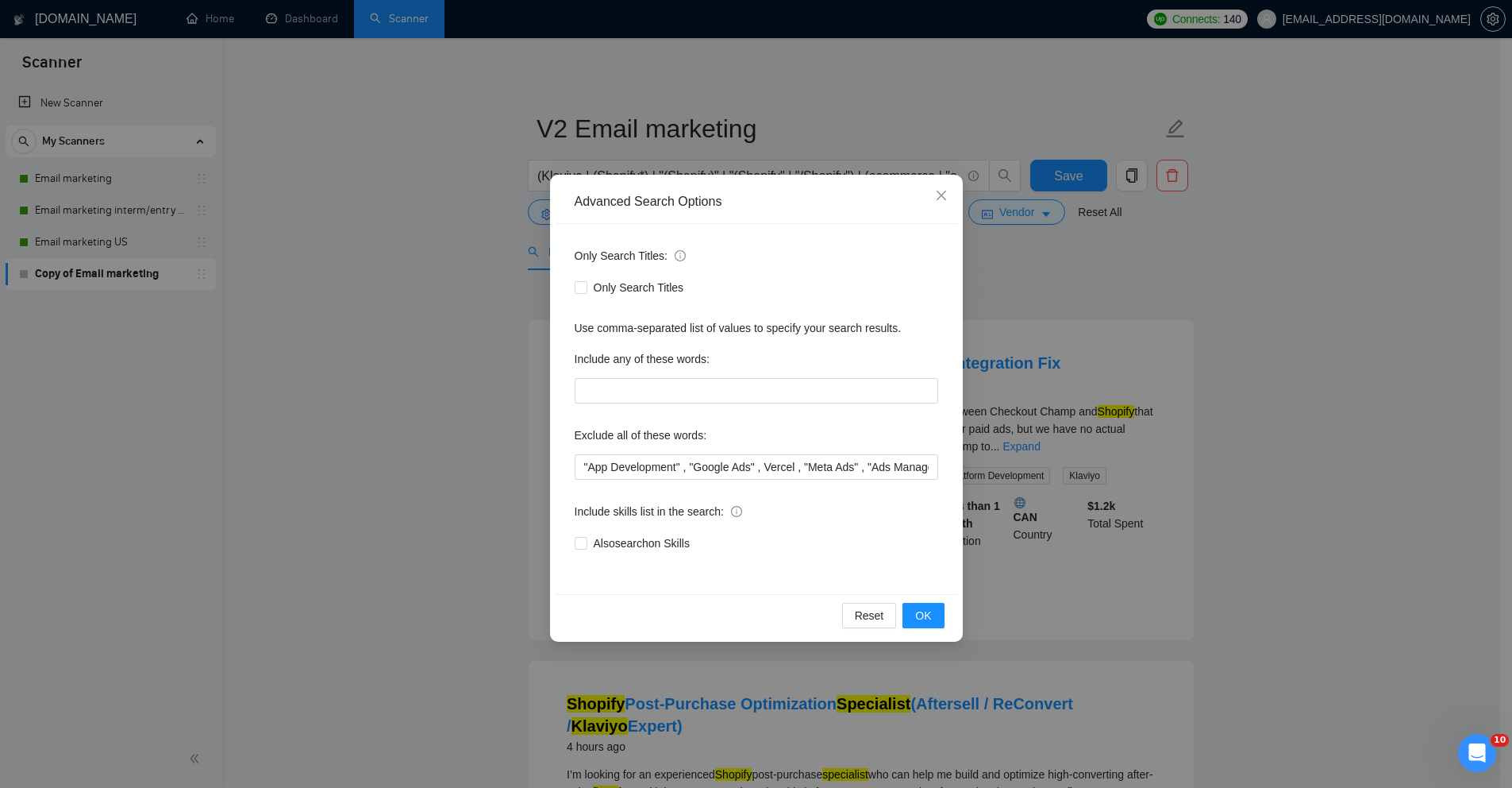
drag, startPoint x: 422, startPoint y: 280, endPoint x: 466, endPoint y: 253, distance: 51.6
click at [422, 281] on div "Advanced Search Options Only Search Titles: Only Search Titles Use comma-separa…" at bounding box center [756, 394] width 1512 height 788
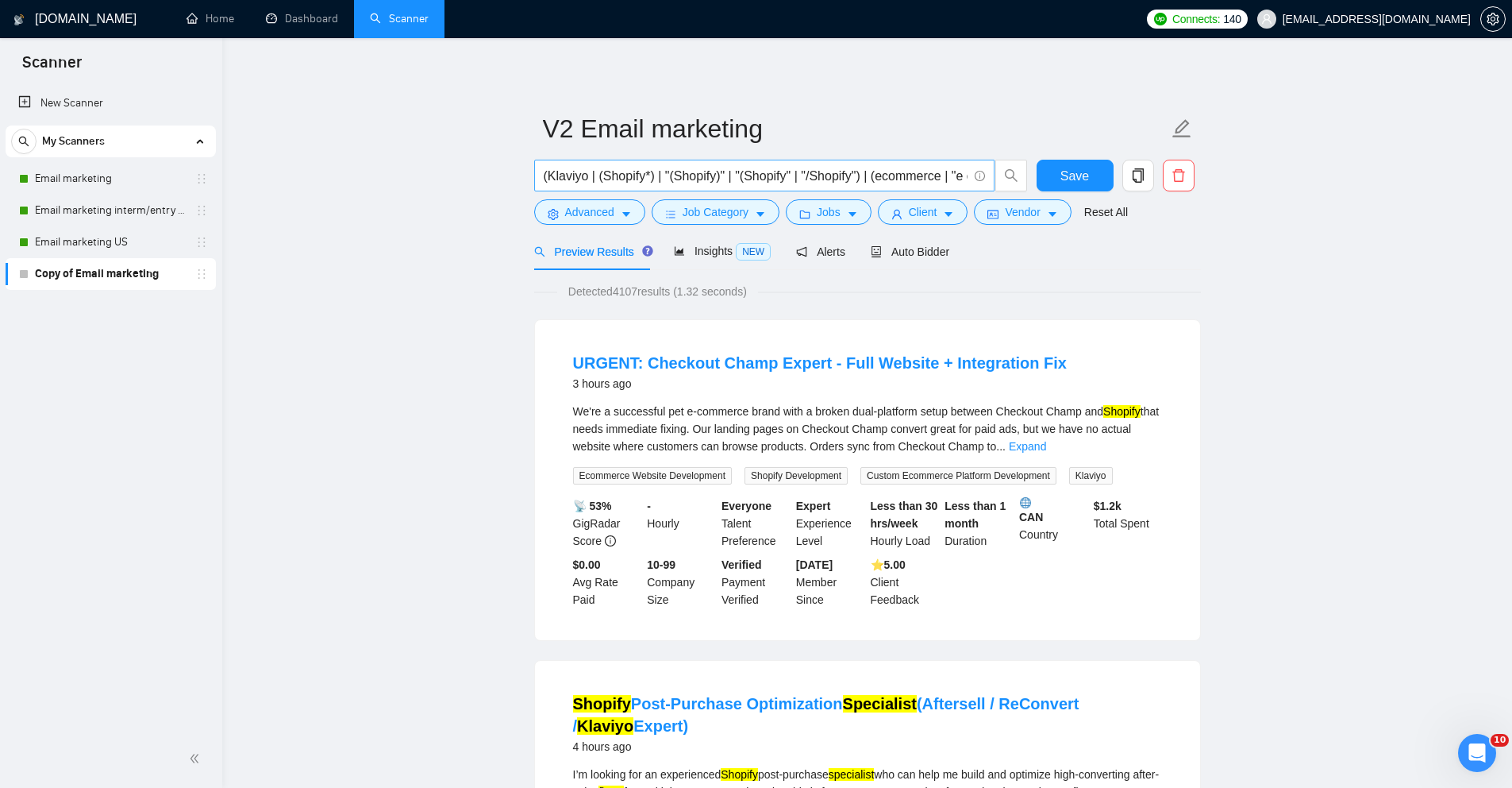
click at [587, 170] on input "(Klaviyo | (Shopify*) | "(Shopify)" | "(Shopify" | "/Shopify") | (ecommerce | "…" at bounding box center [756, 176] width 424 height 20
drag, startPoint x: 880, startPoint y: 173, endPoint x: 941, endPoint y: 170, distance: 61.1
click at [941, 170] on input "(Klaviyo | (Shopify*) | "(Shopify)" | "(Shopify" | "/Shopify") | (ecommerce | "…" at bounding box center [756, 176] width 424 height 20
click at [937, 173] on input "(Klaviyo | (Shopify*) | "(Shopify)" | "(Shopify" | "/Shopify") | (ecommerce | "…" at bounding box center [756, 176] width 424 height 20
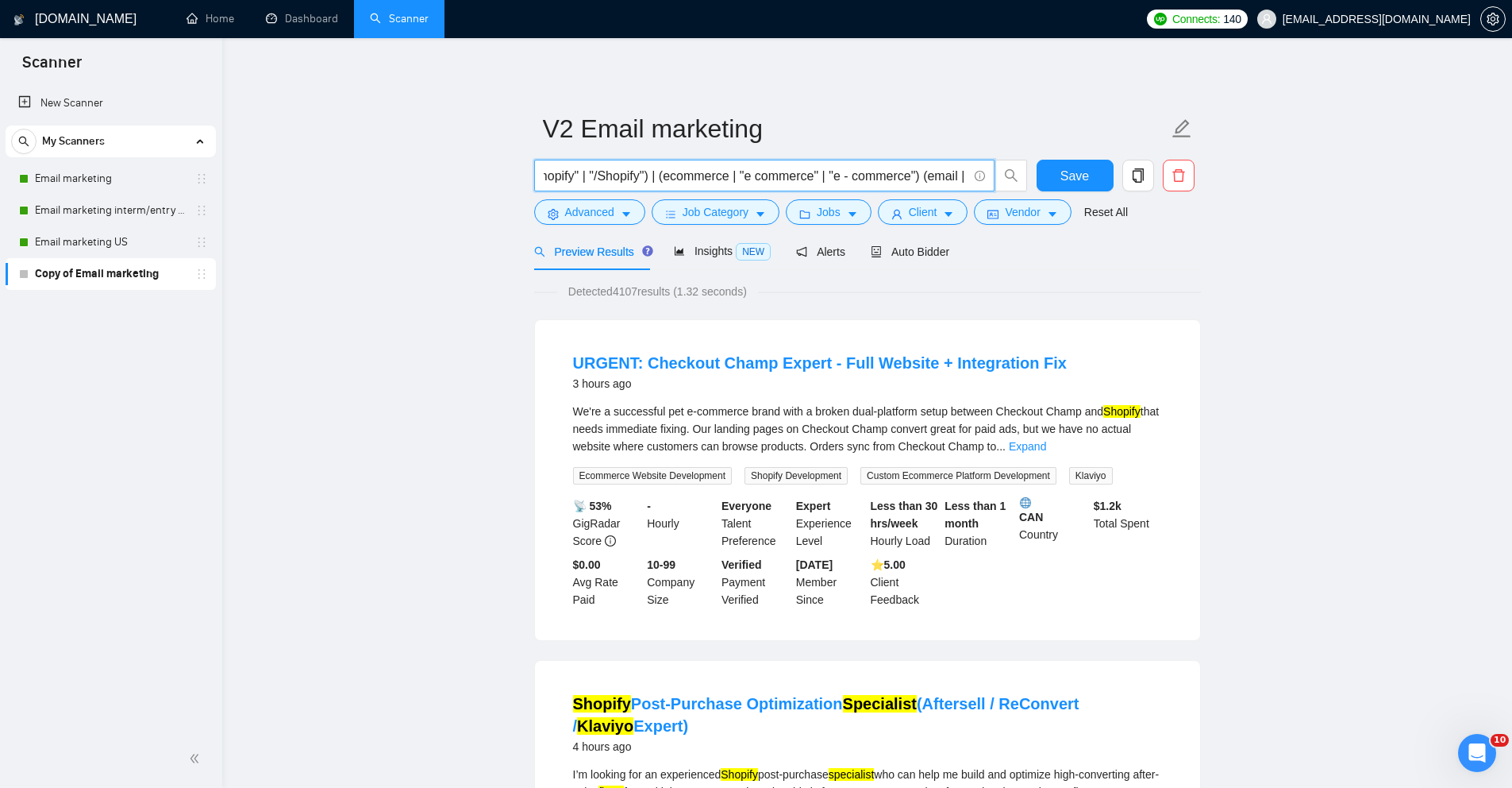
drag, startPoint x: 945, startPoint y: 176, endPoint x: 953, endPoint y: 177, distance: 8.1
click at [958, 176] on input "(Klaviyo | (Shopify*) | "(Shopify)" | "(Shopify" | "/Shopify") | (ecommerce | "…" at bounding box center [756, 176] width 424 height 20
drag, startPoint x: 949, startPoint y: 177, endPoint x: 401, endPoint y: 170, distance: 548.0
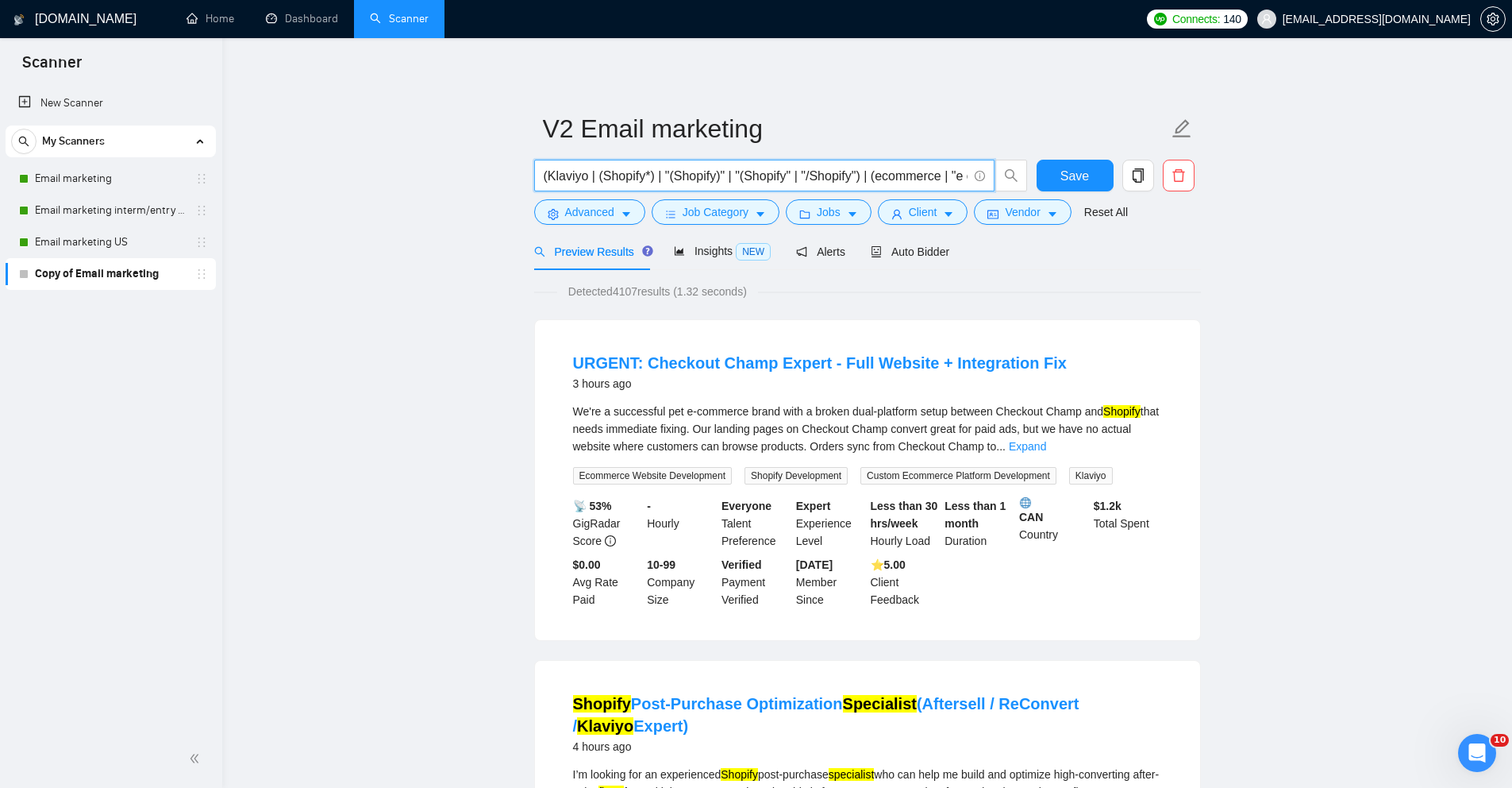
click at [594, 172] on input "(Klaviyo | (Shopify*) | "(Shopify)" | "(Shopify" | "/Shopify") | (ecommerce | "…" at bounding box center [756, 176] width 424 height 20
